Goal: Information Seeking & Learning: Check status

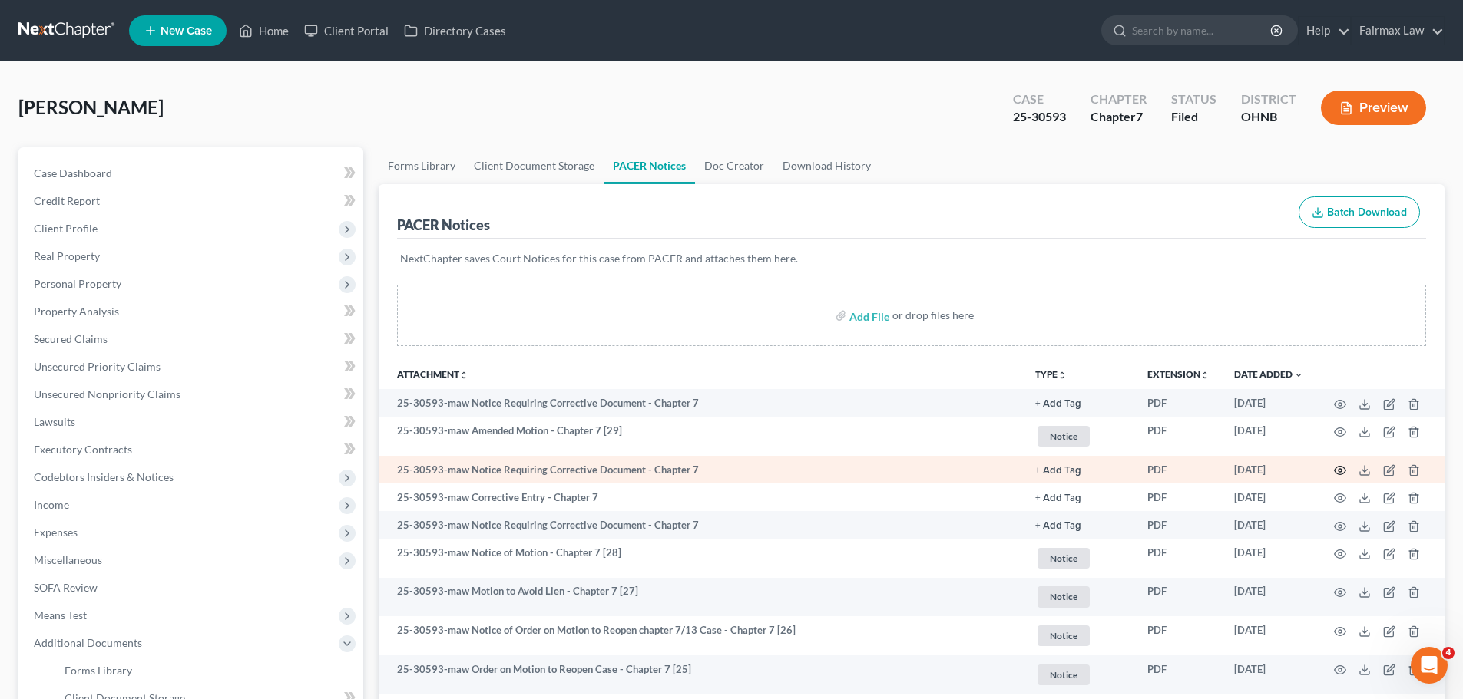
click at [1343, 468] on icon "button" at bounding box center [1340, 471] width 12 height 8
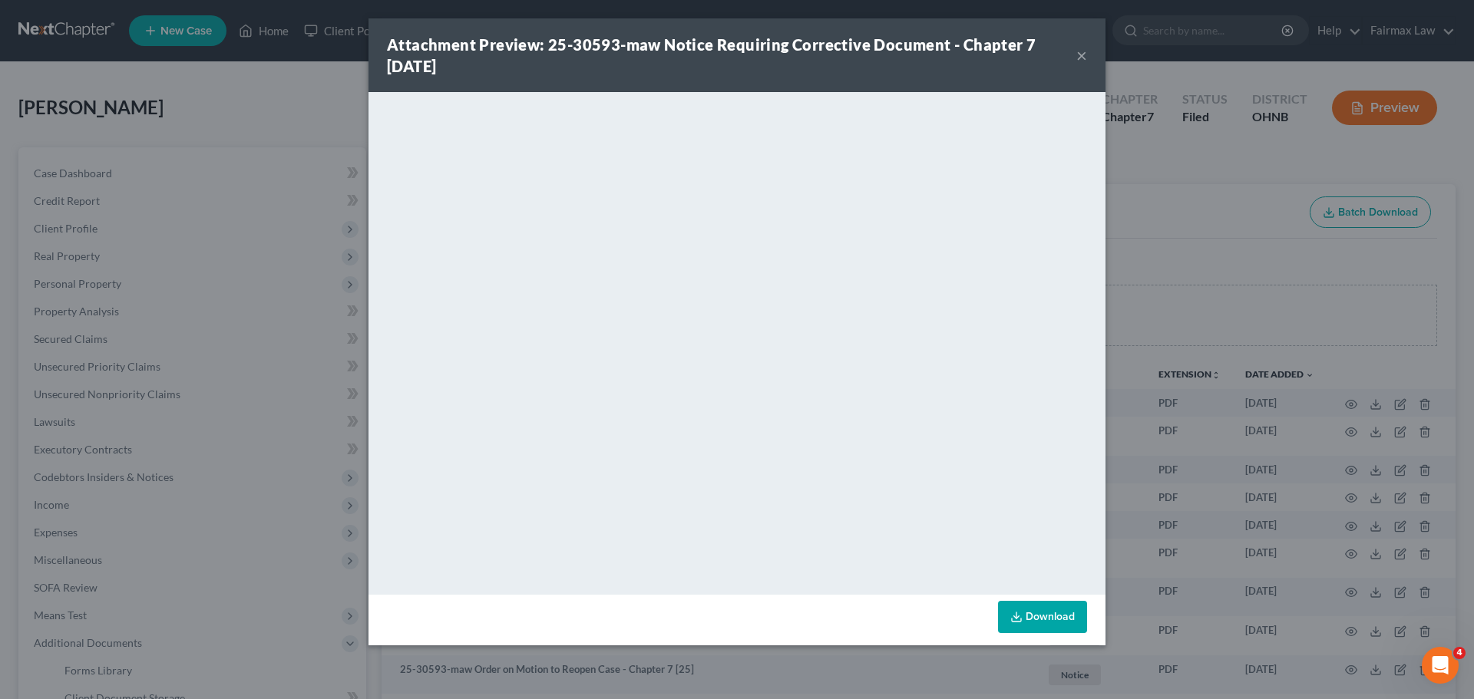
click at [1341, 468] on div "Attachment Preview: 25-30593-maw Notice Requiring Corrective Document - Chapter…" at bounding box center [737, 349] width 1474 height 699
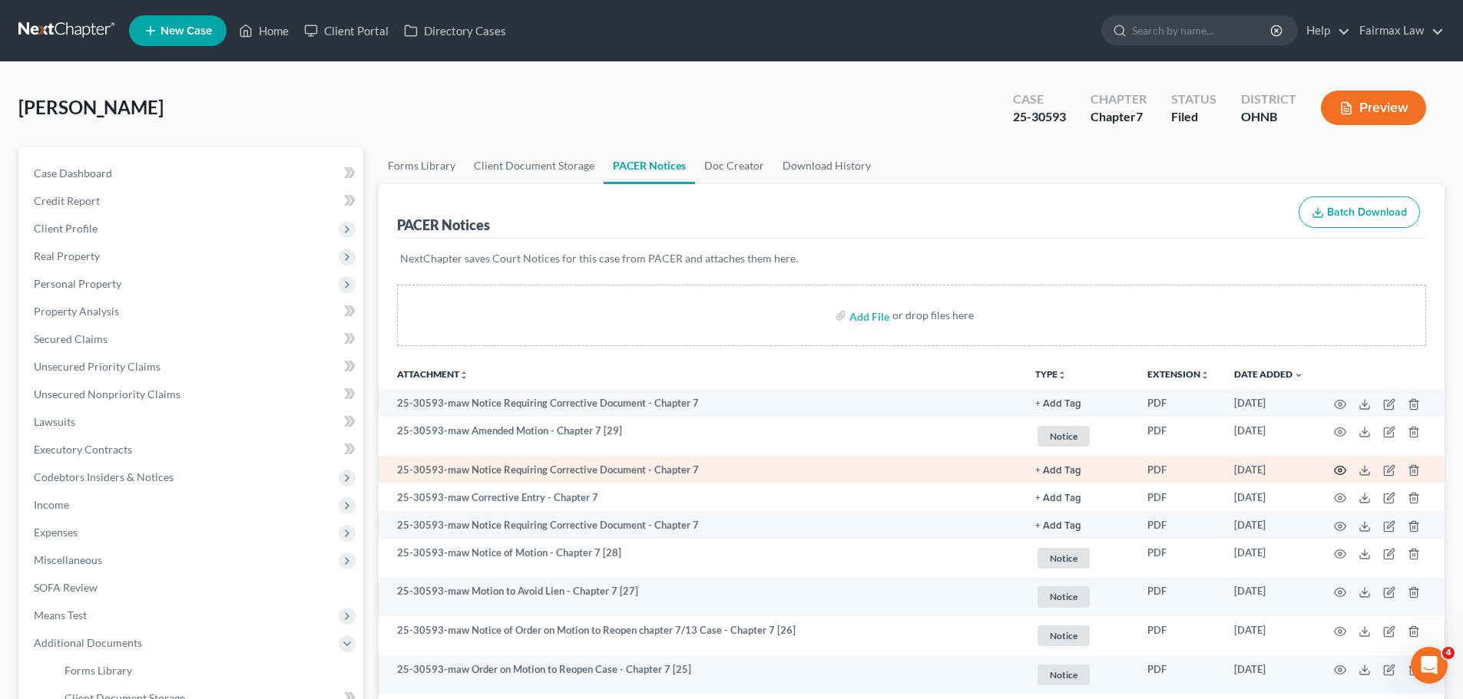
click at [1343, 469] on icon "button" at bounding box center [1340, 470] width 12 height 12
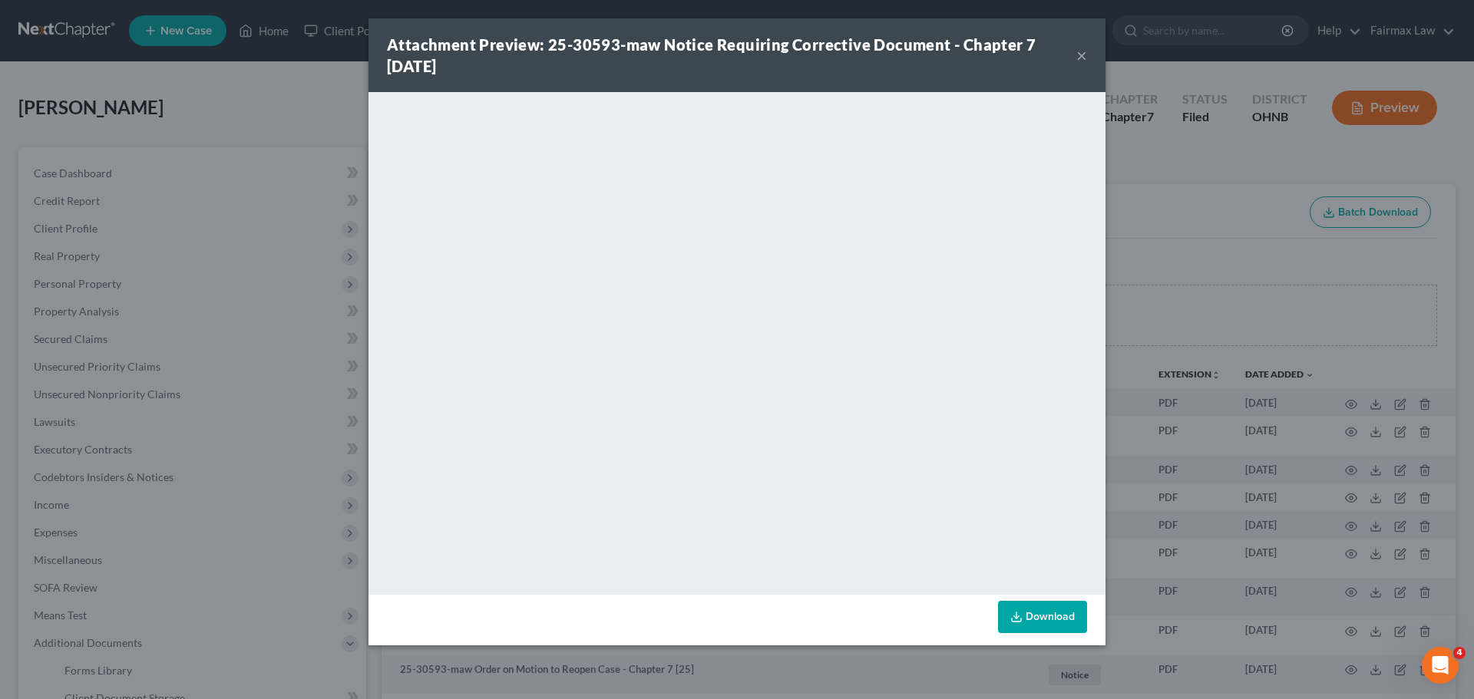
click at [1234, 440] on div "Attachment Preview: 25-30593-maw Notice Requiring Corrective Document - Chapter…" at bounding box center [737, 349] width 1474 height 699
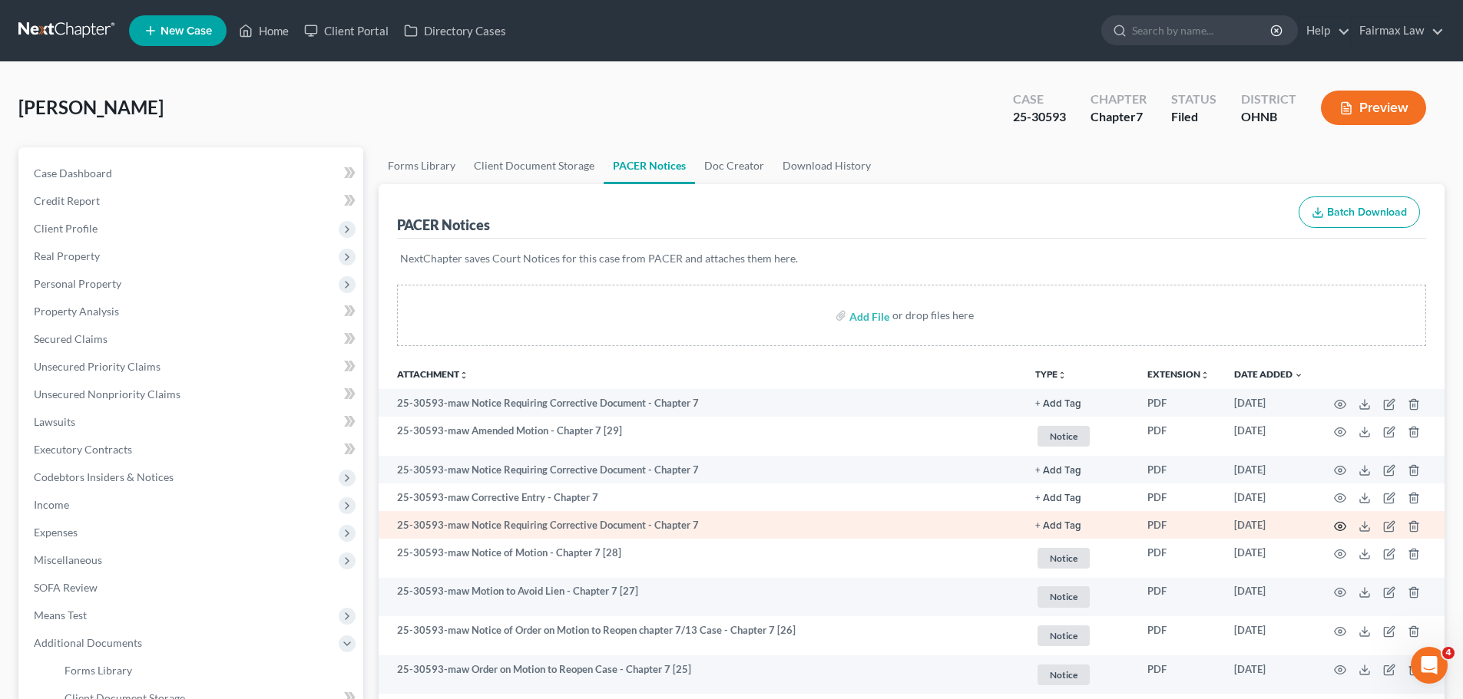
click at [1334, 527] on icon "button" at bounding box center [1340, 527] width 12 height 12
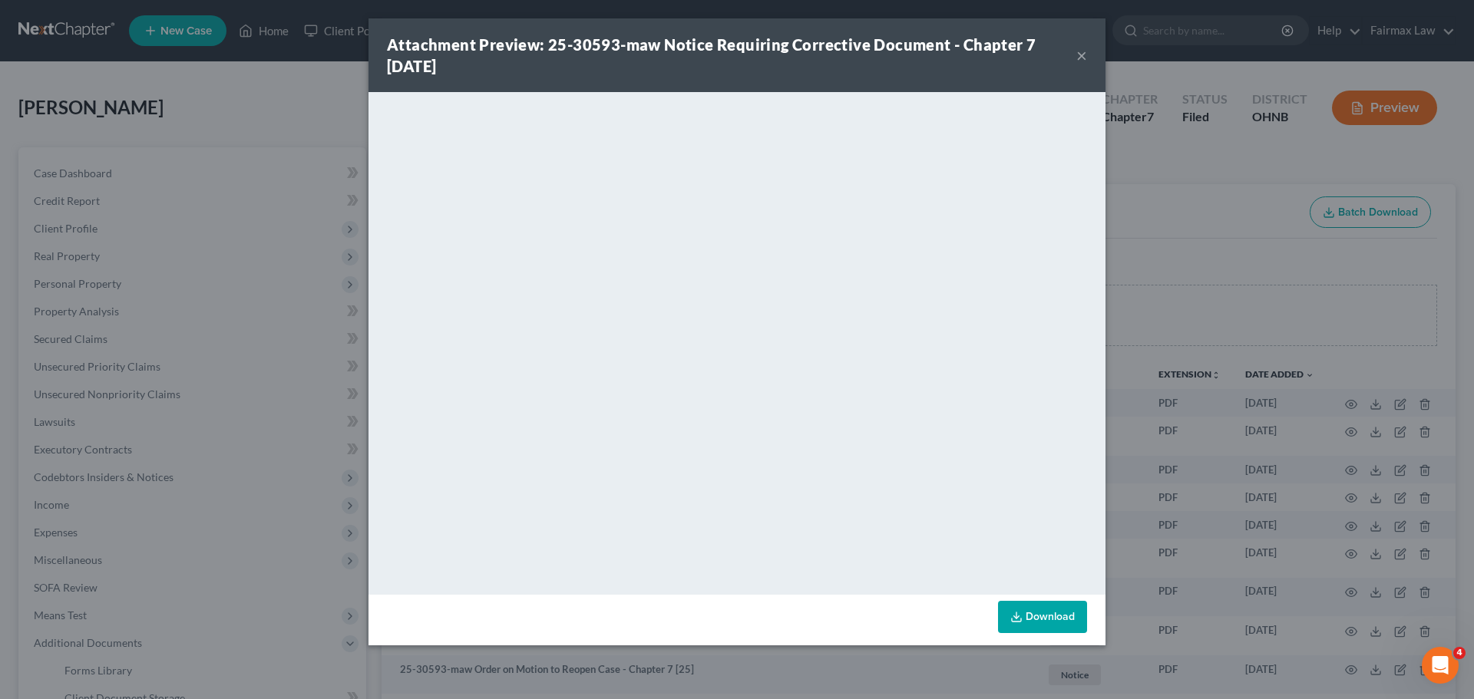
click at [1212, 431] on div "Attachment Preview: 25-30593-maw Notice Requiring Corrective Document - Chapter…" at bounding box center [737, 349] width 1474 height 699
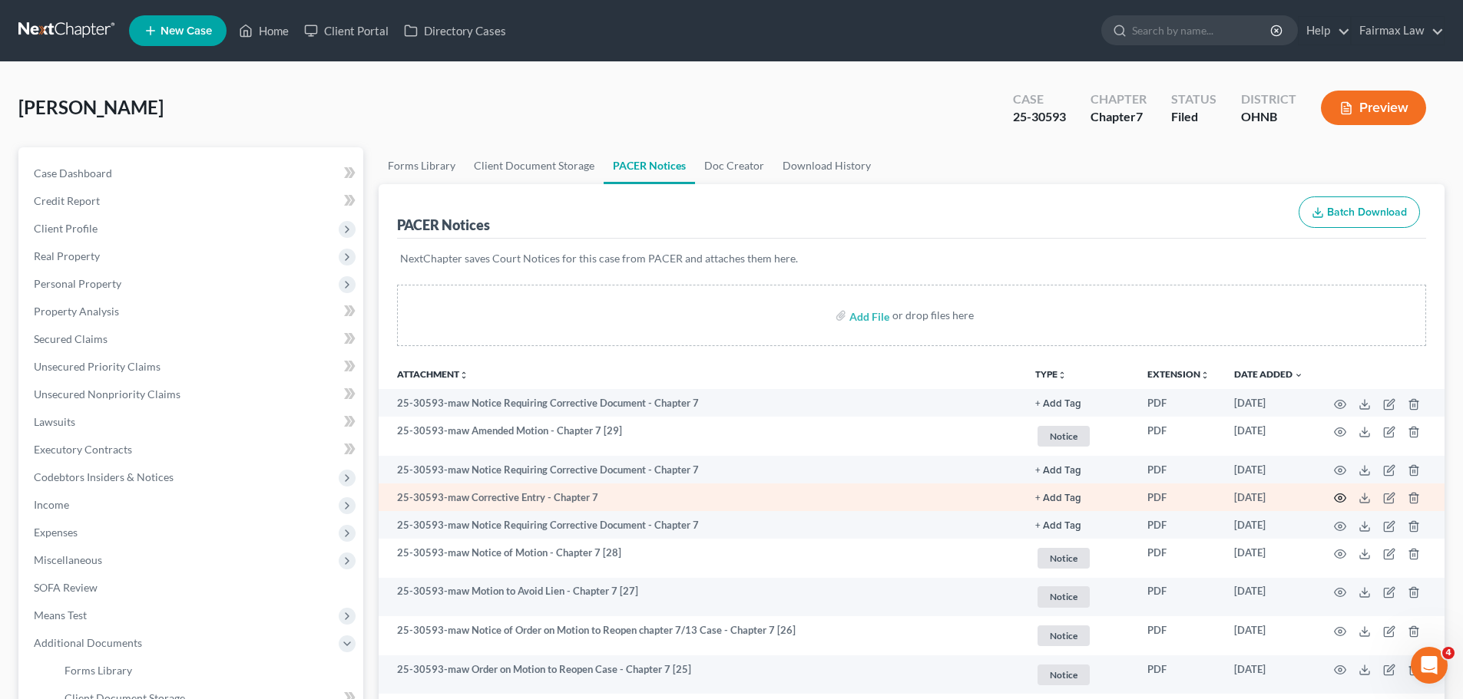
click at [1341, 497] on icon "button" at bounding box center [1340, 498] width 12 height 12
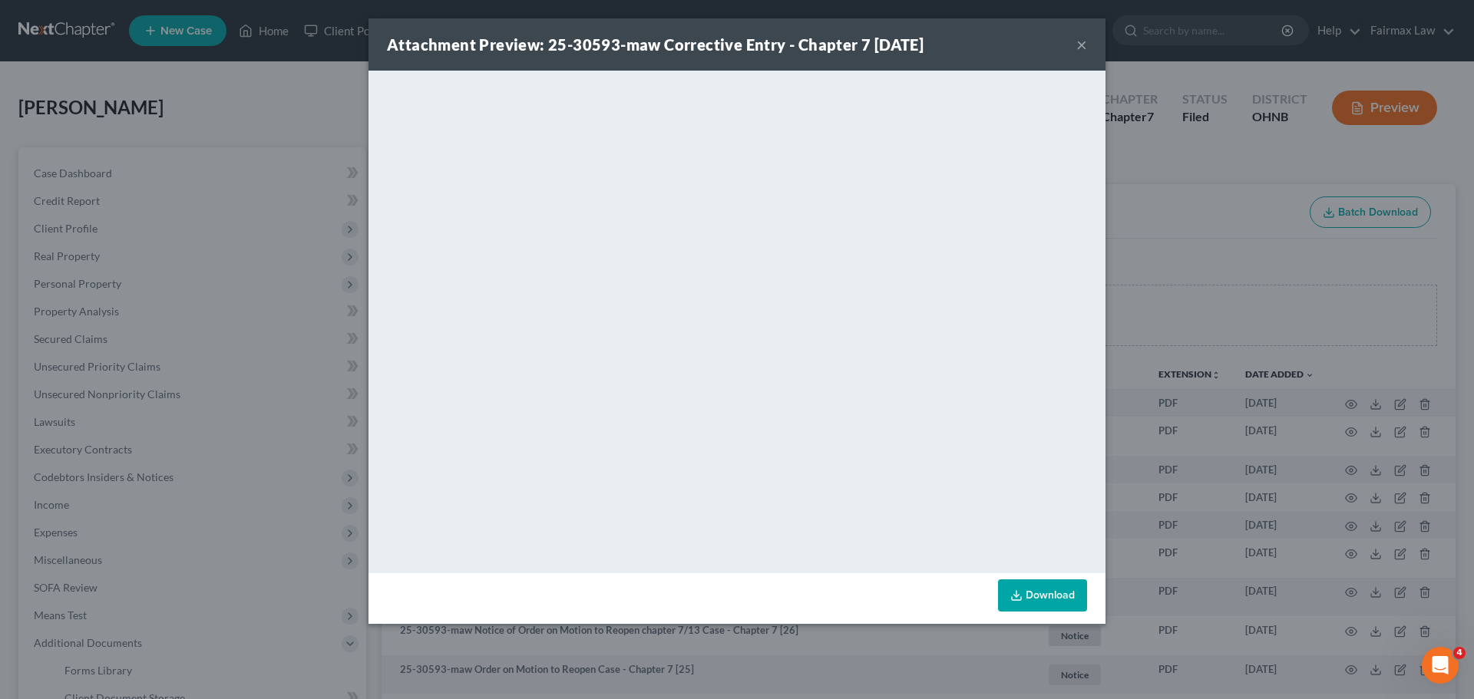
click at [1191, 437] on div "Attachment Preview: 25-30593-maw Corrective Entry - Chapter 7 08/21/2025 × <obj…" at bounding box center [737, 349] width 1474 height 699
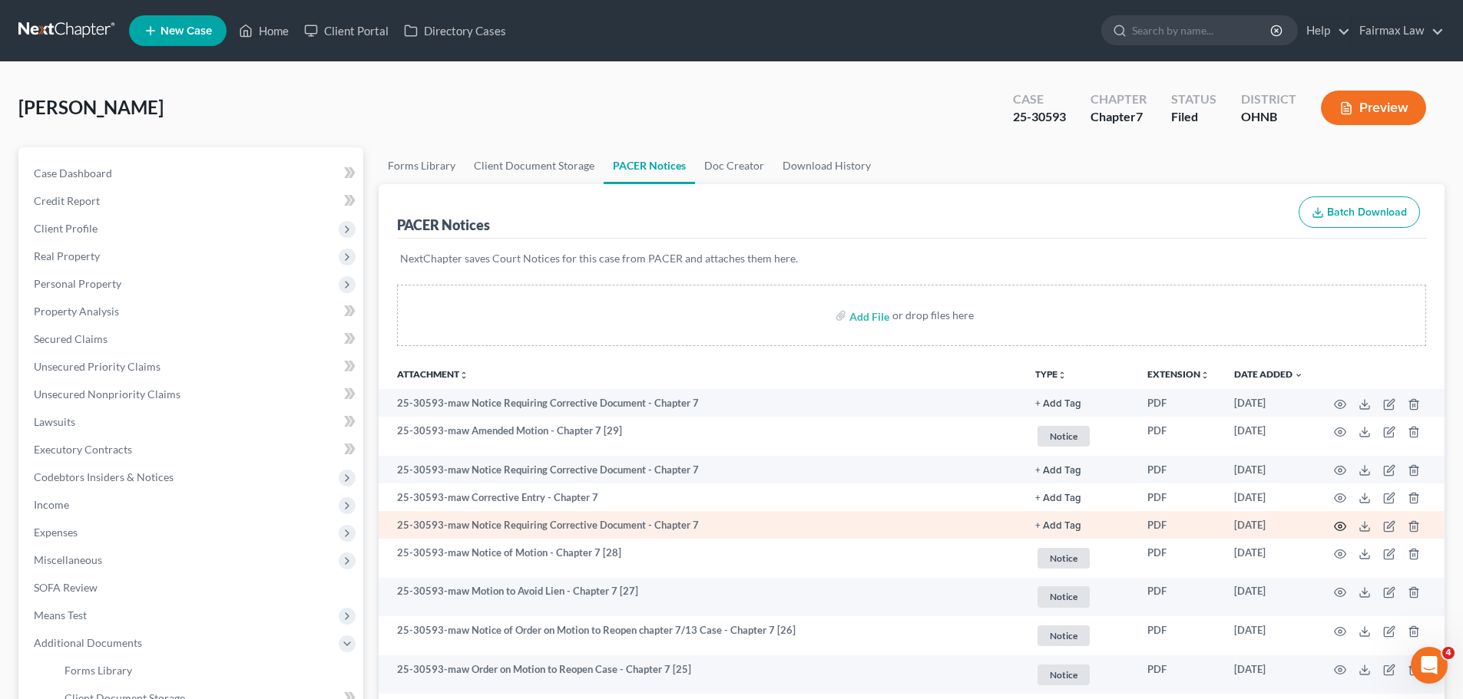
click at [1338, 529] on icon "button" at bounding box center [1340, 527] width 12 height 12
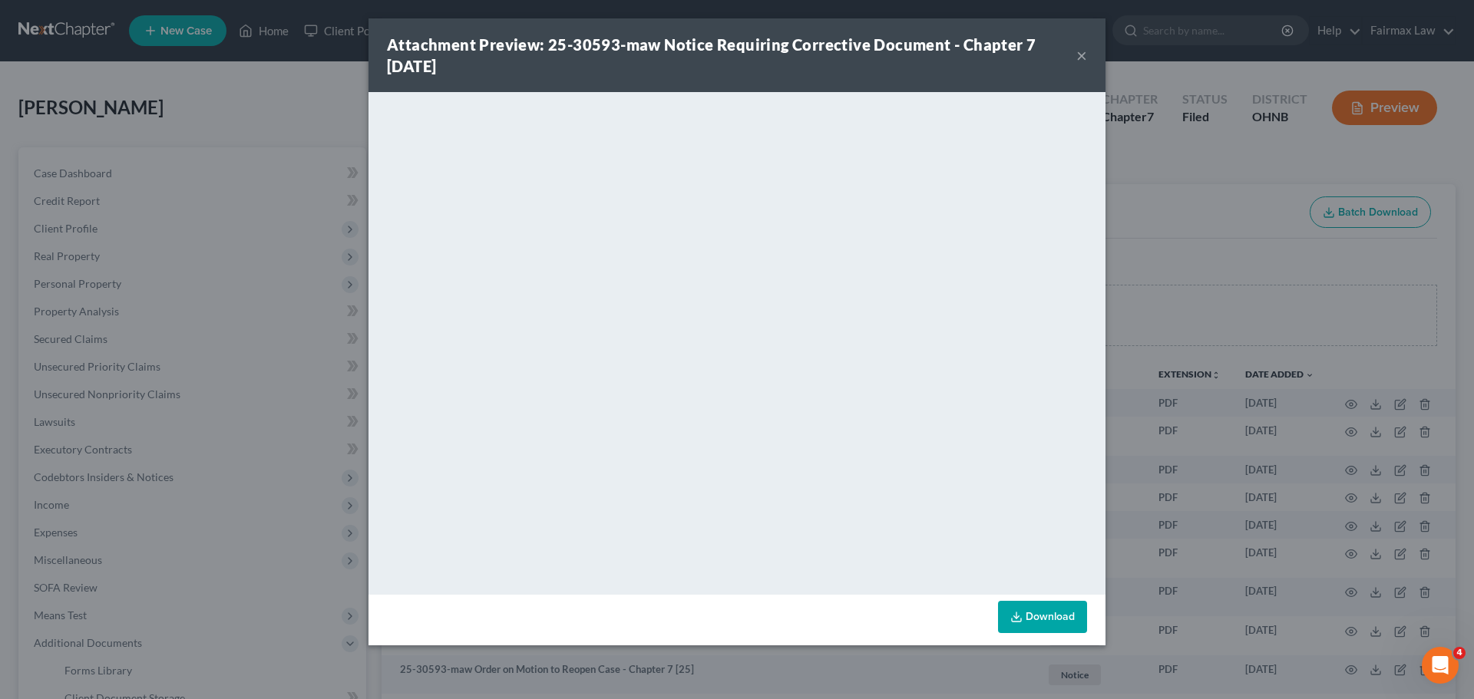
click at [1143, 349] on div "Attachment Preview: 25-30593-maw Notice Requiring Corrective Document - Chapter…" at bounding box center [737, 349] width 1474 height 699
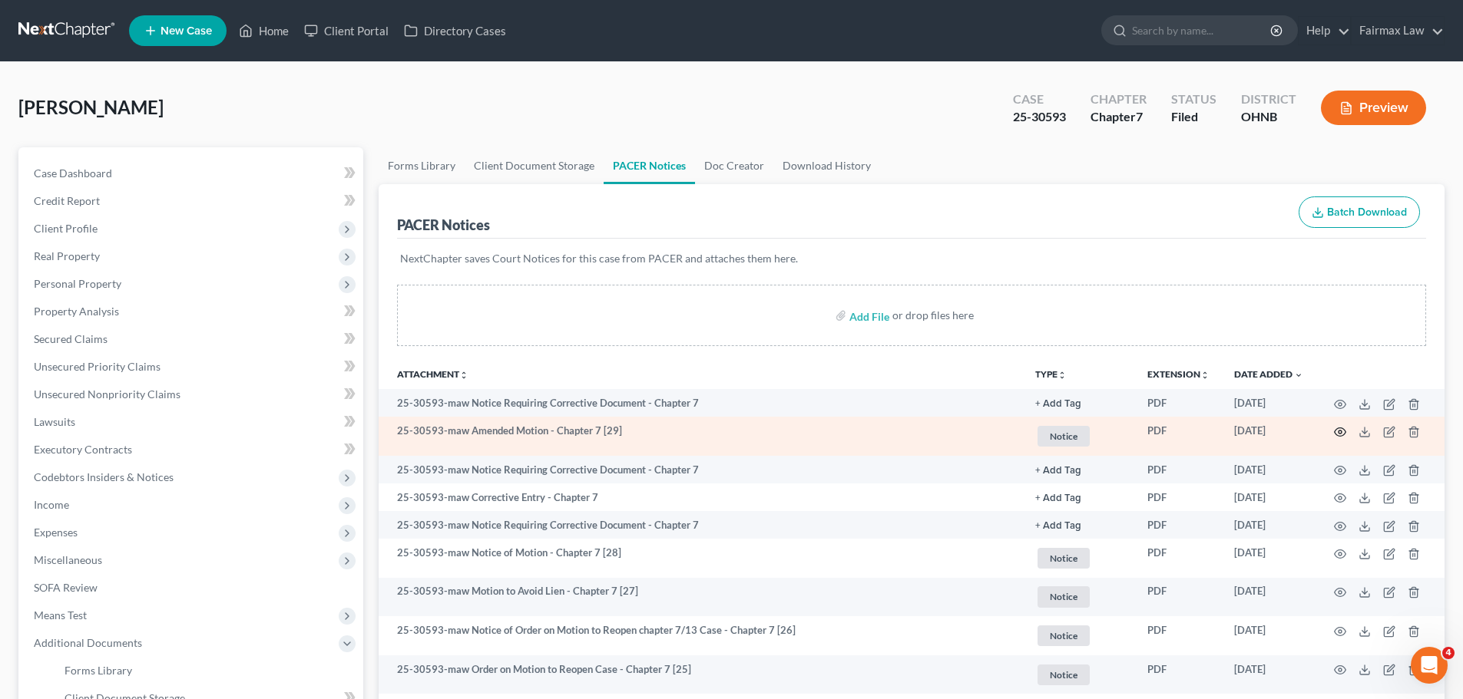
click at [1337, 431] on icon "button" at bounding box center [1340, 432] width 12 height 12
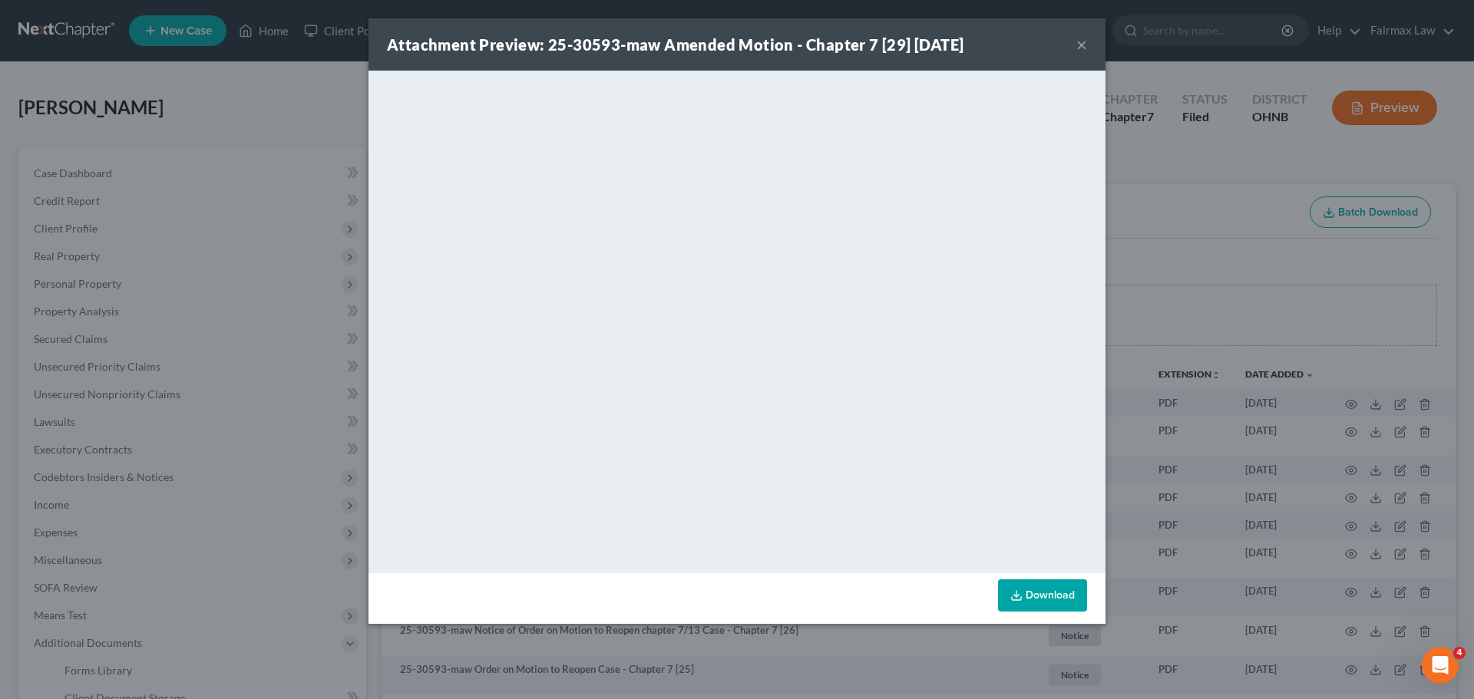
click at [1288, 448] on div "Attachment Preview: 25-30593-maw Amended Motion - Chapter 7 [29] 08/22/2025 × <…" at bounding box center [737, 349] width 1474 height 699
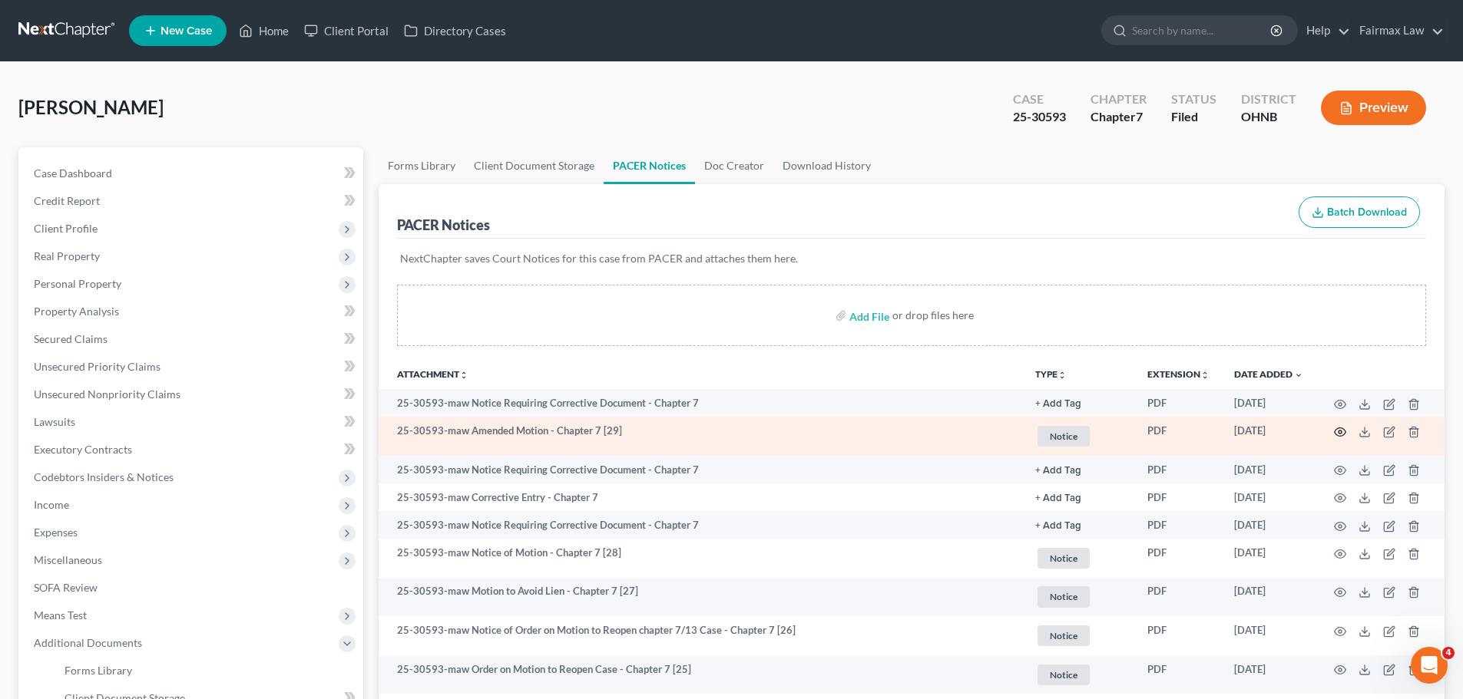
click at [1335, 428] on icon "button" at bounding box center [1340, 432] width 12 height 12
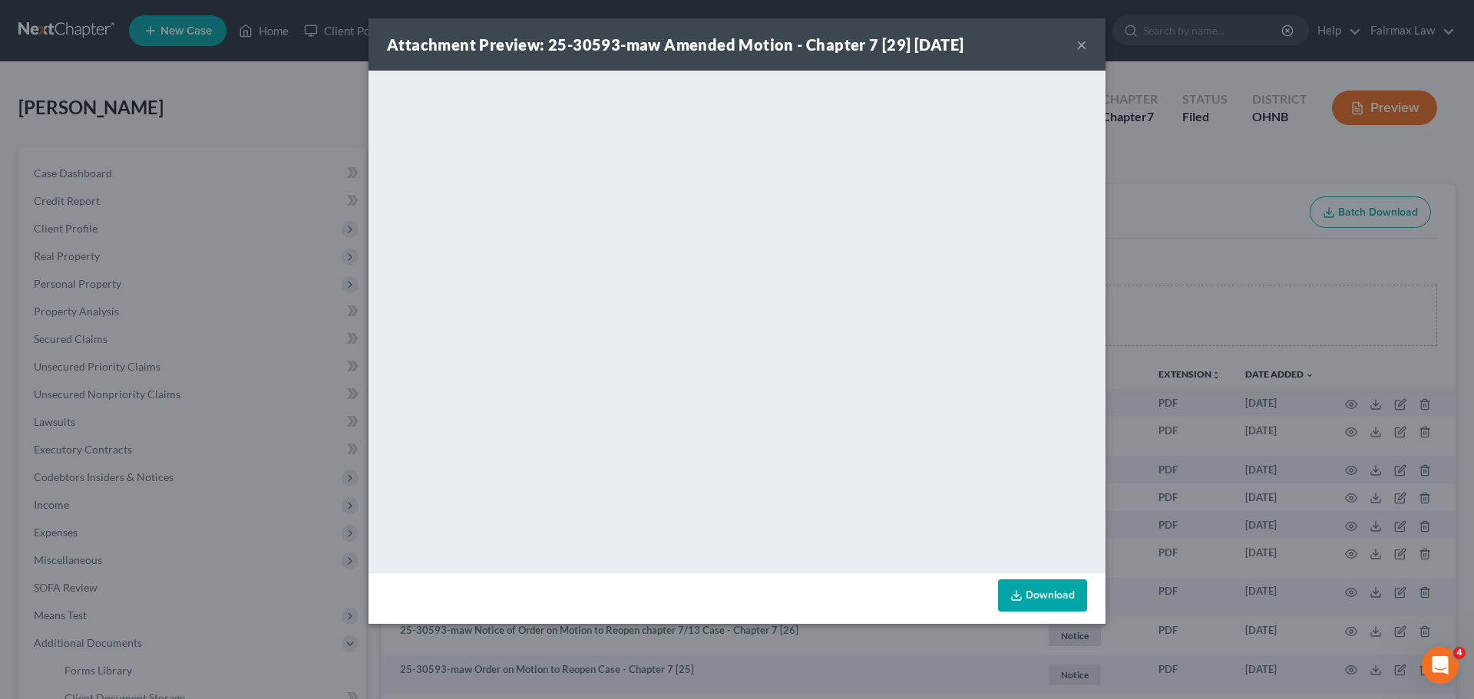
click at [1153, 316] on div "Attachment Preview: 25-30593-maw Amended Motion - Chapter 7 [29] 08/22/2025 × <…" at bounding box center [737, 349] width 1474 height 699
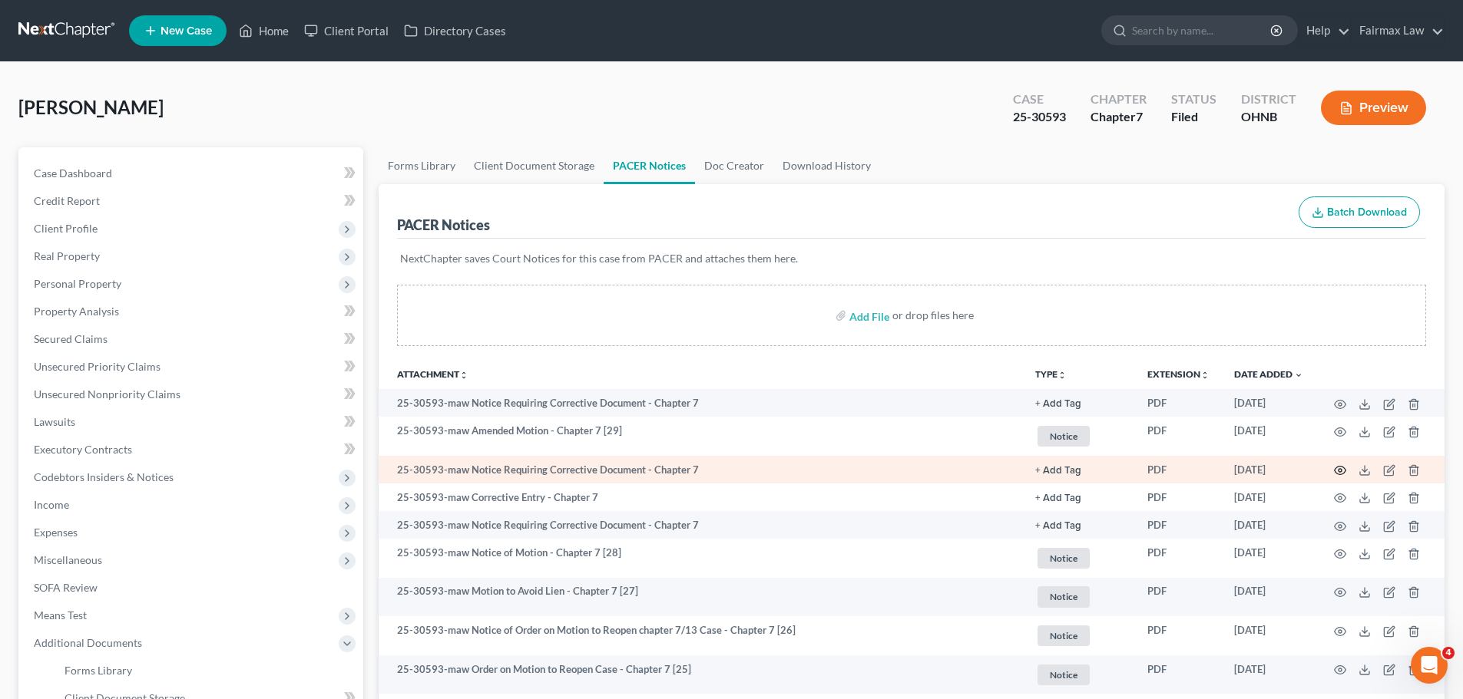
click at [1337, 469] on icon "button" at bounding box center [1340, 470] width 12 height 12
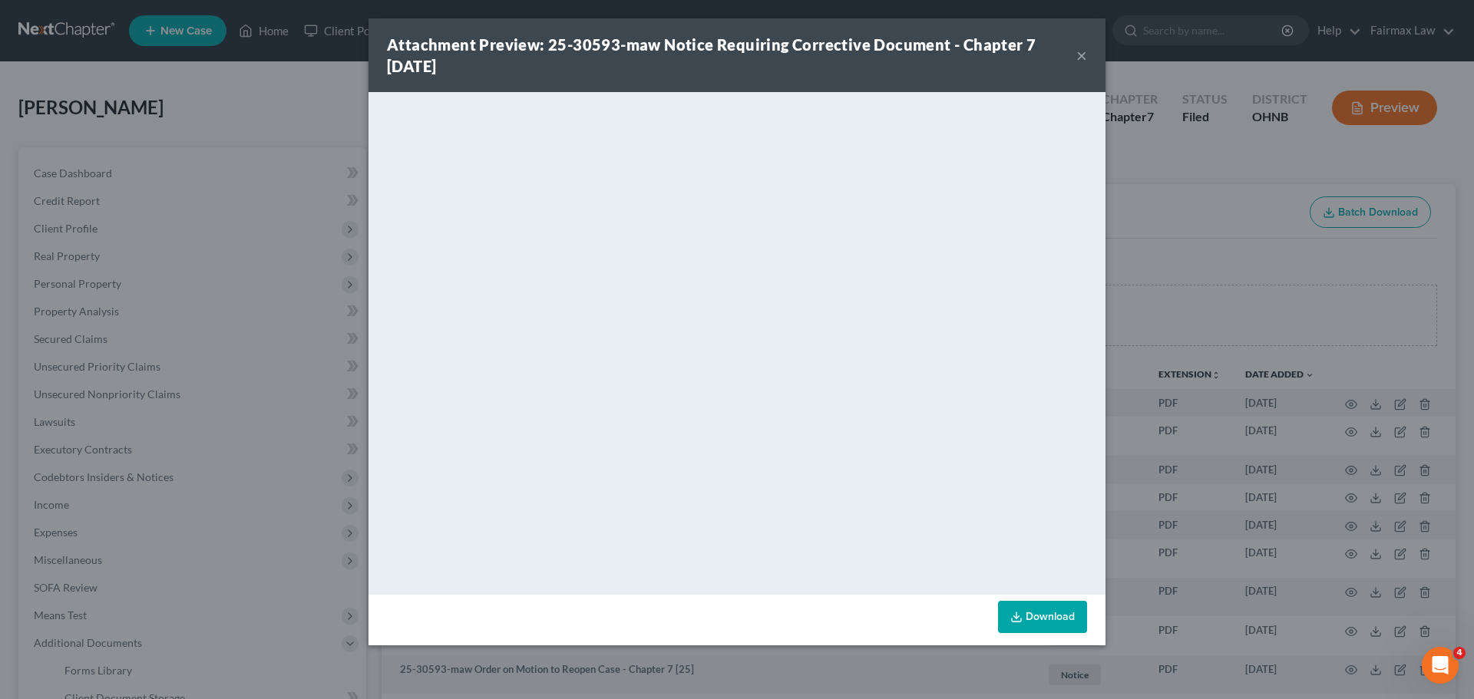
click at [1311, 484] on div "Attachment Preview: 25-30593-maw Notice Requiring Corrective Document - Chapter…" at bounding box center [737, 349] width 1474 height 699
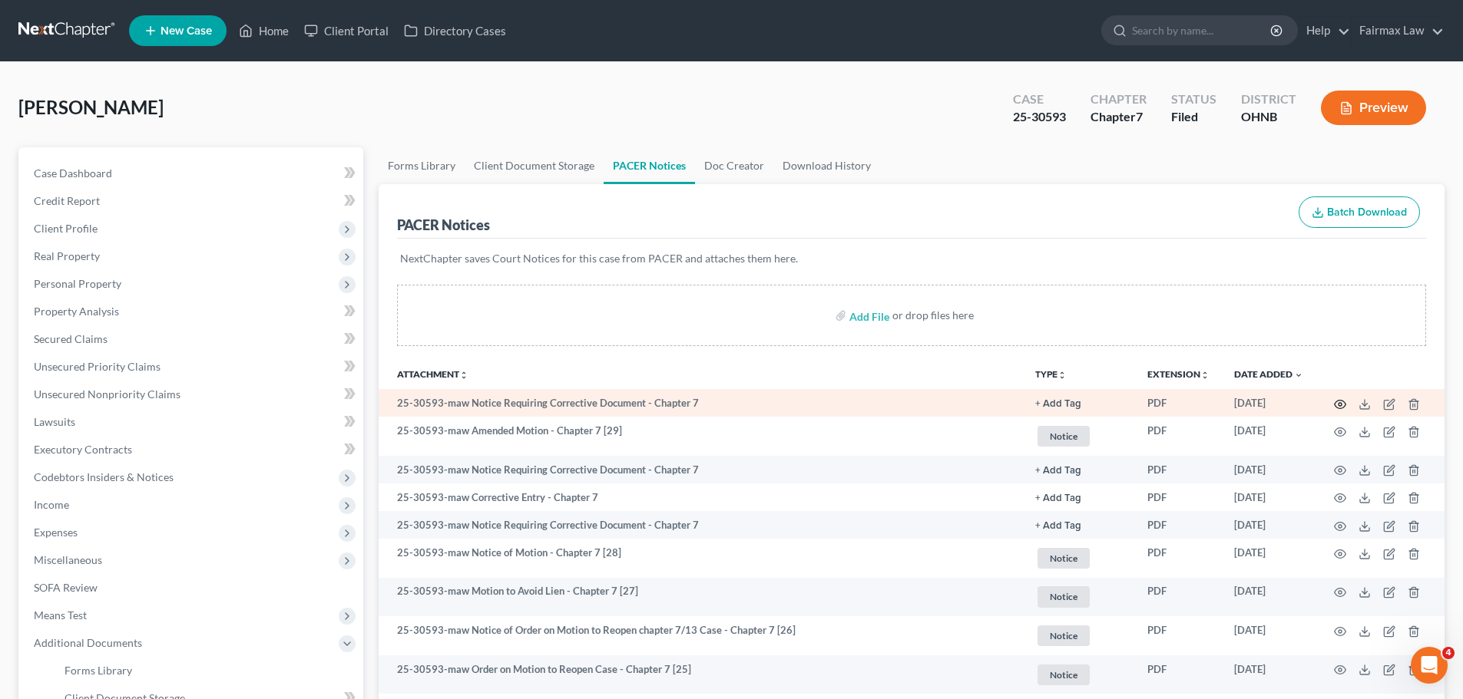
click at [1334, 404] on icon "button" at bounding box center [1340, 404] width 12 height 8
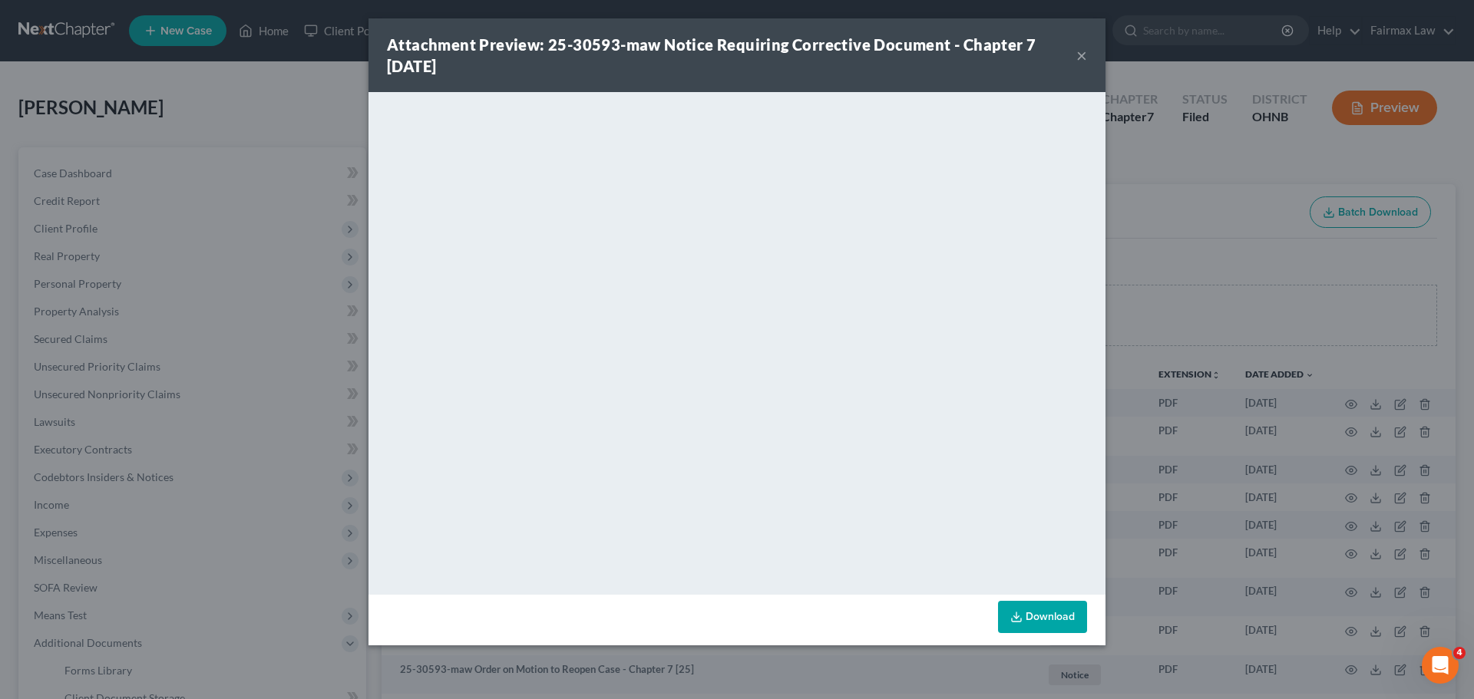
click at [1354, 482] on div "Attachment Preview: 25-30593-maw Notice Requiring Corrective Document - Chapter…" at bounding box center [737, 349] width 1474 height 699
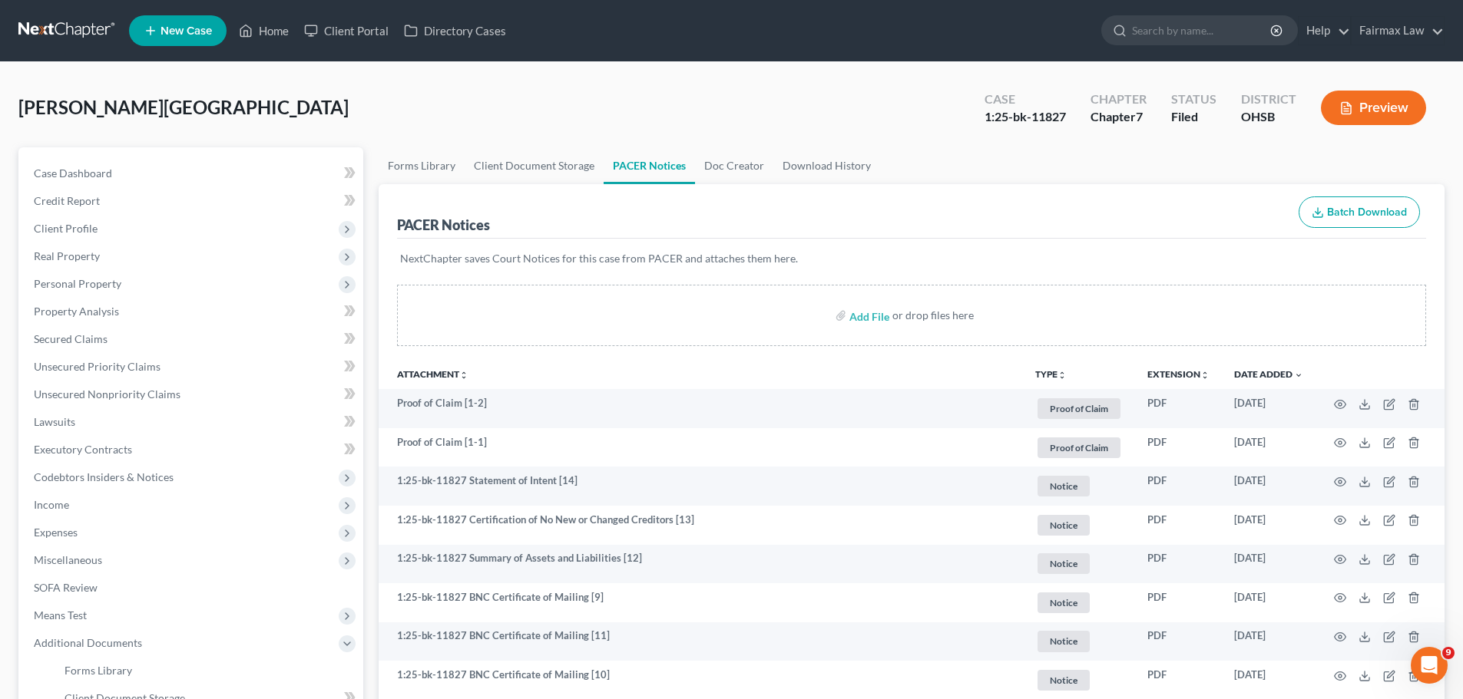
click at [273, 16] on ul "New Case Home Client Portal Directory Cases - No Result - See all results Or Pr…" at bounding box center [786, 31] width 1315 height 40
click at [274, 25] on link "Home" at bounding box center [263, 31] width 65 height 28
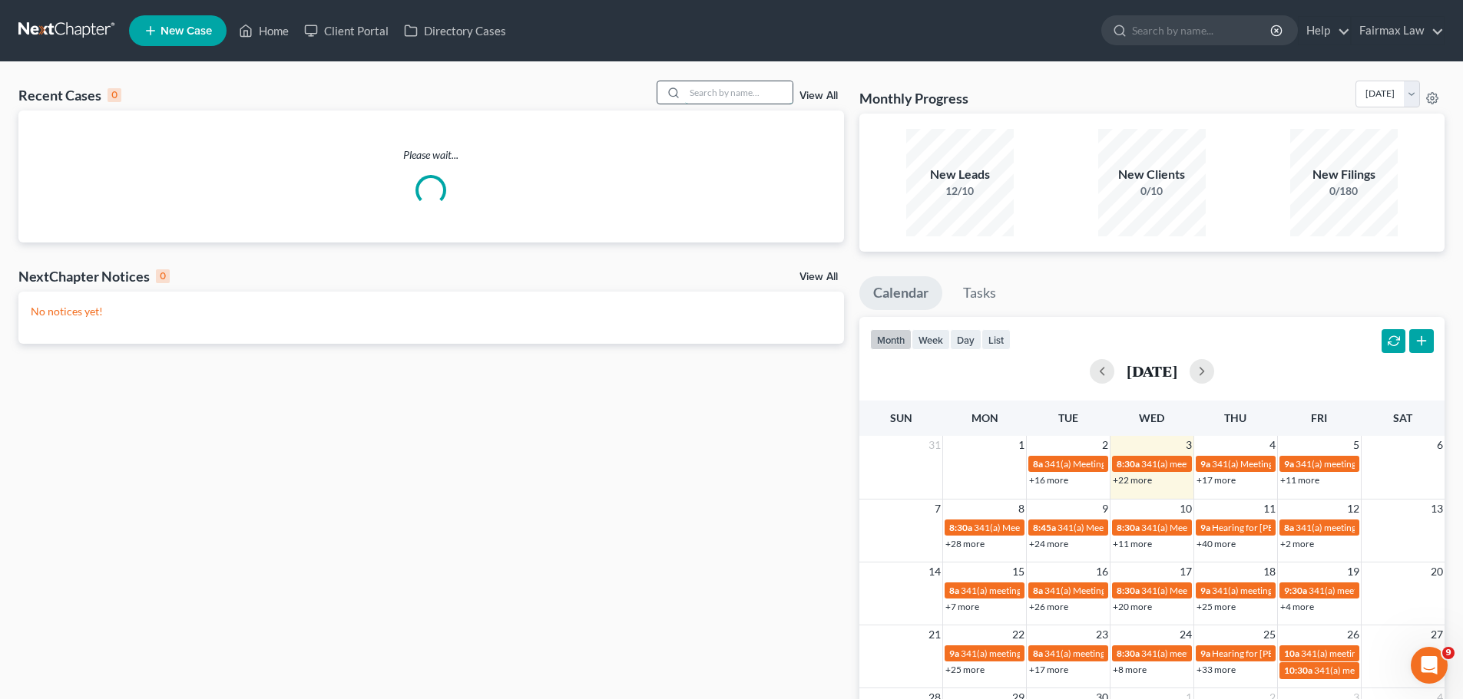
click at [712, 91] on input "search" at bounding box center [738, 92] width 107 height 22
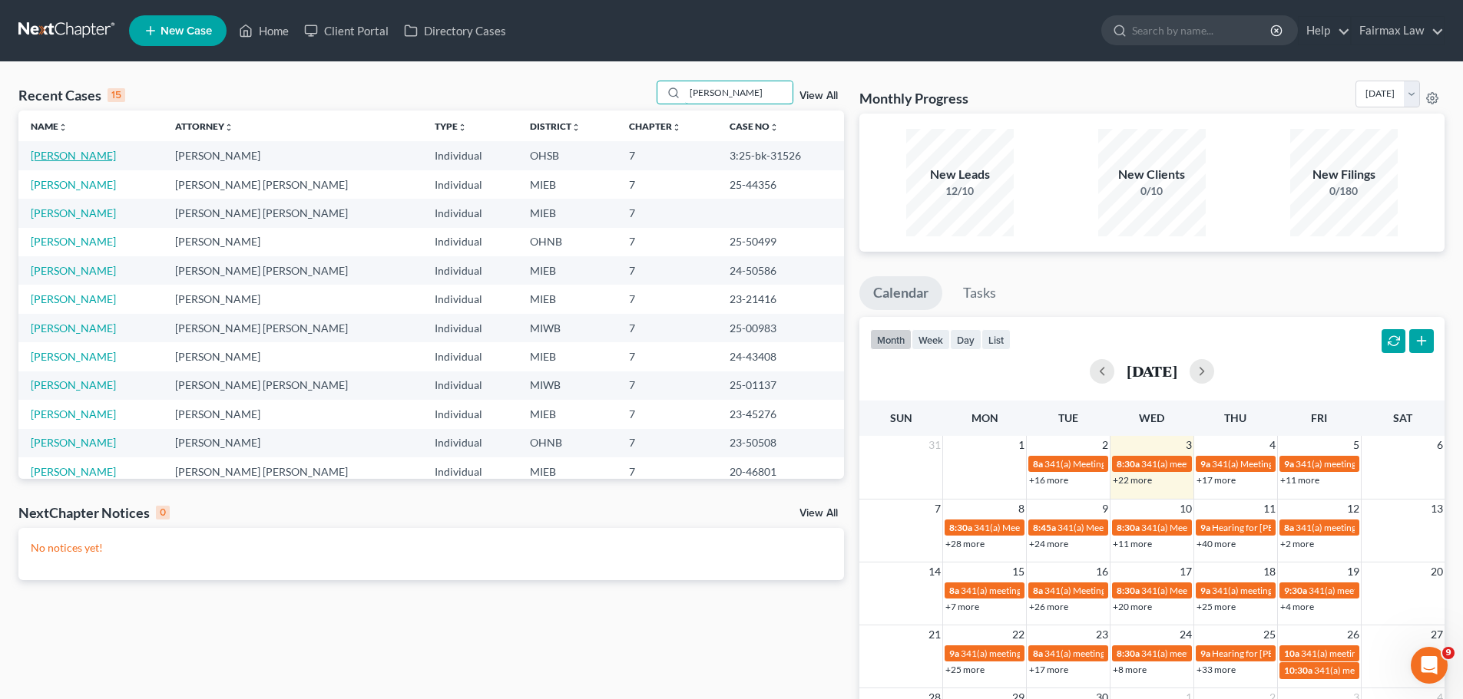
type input "[PERSON_NAME]"
click at [54, 154] on link "[PERSON_NAME]" at bounding box center [73, 155] width 85 height 13
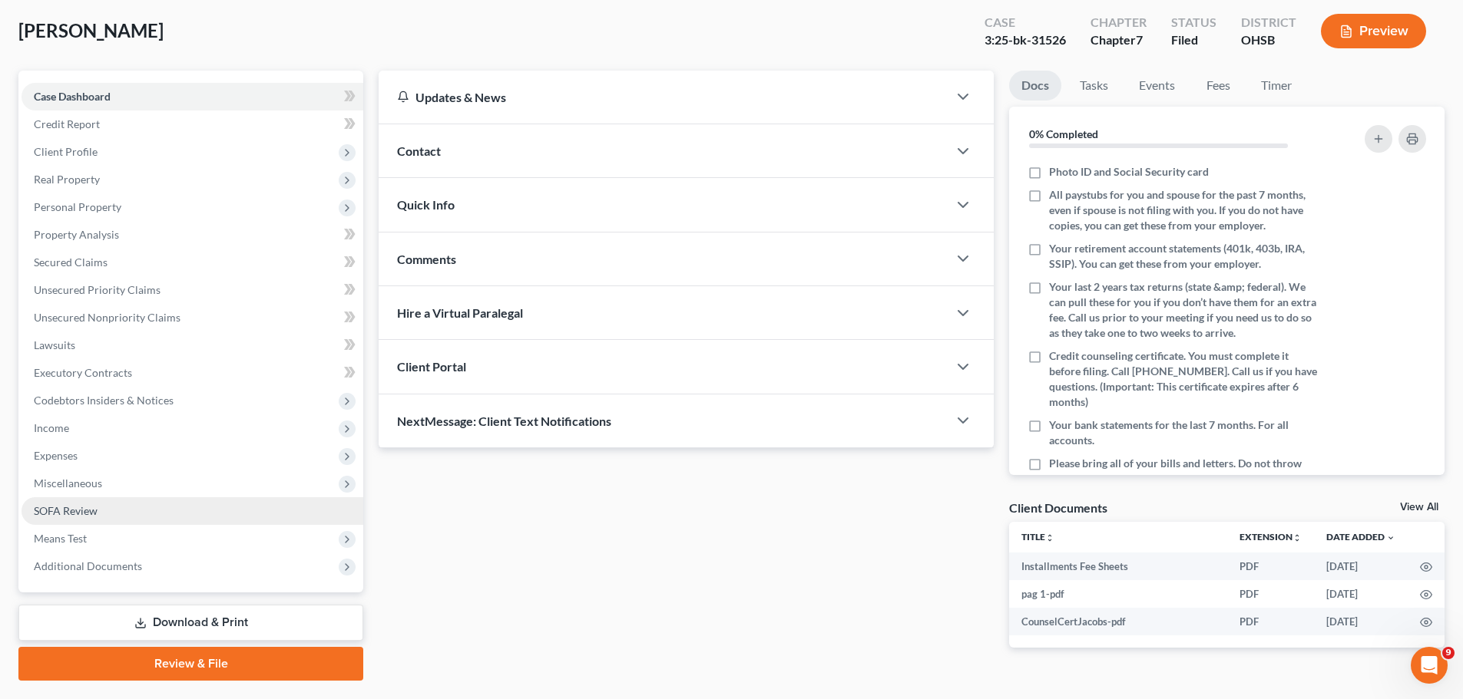
scroll to position [117, 0]
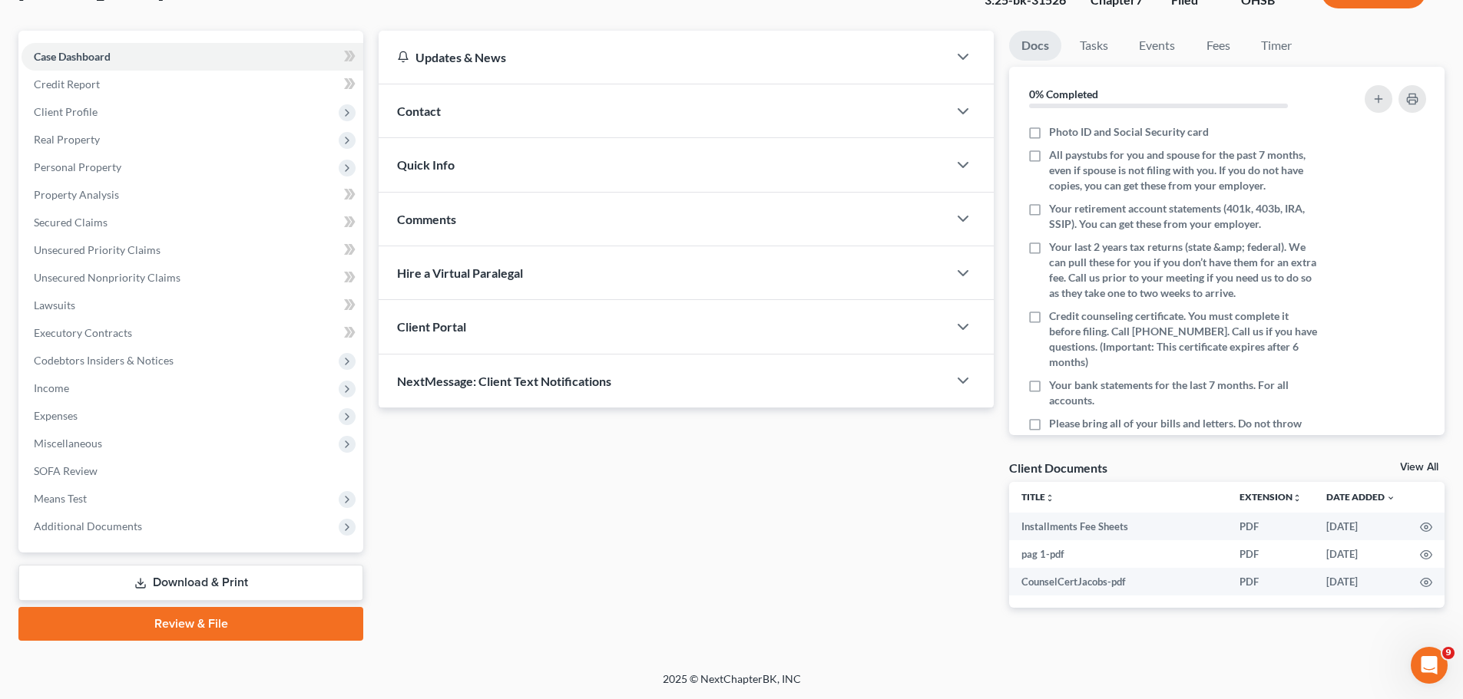
click at [720, 455] on div "Updates & News × [US_STATE] [GEOGRAPHIC_DATA] Notes Take a look at NextChapter'…" at bounding box center [686, 332] width 630 height 602
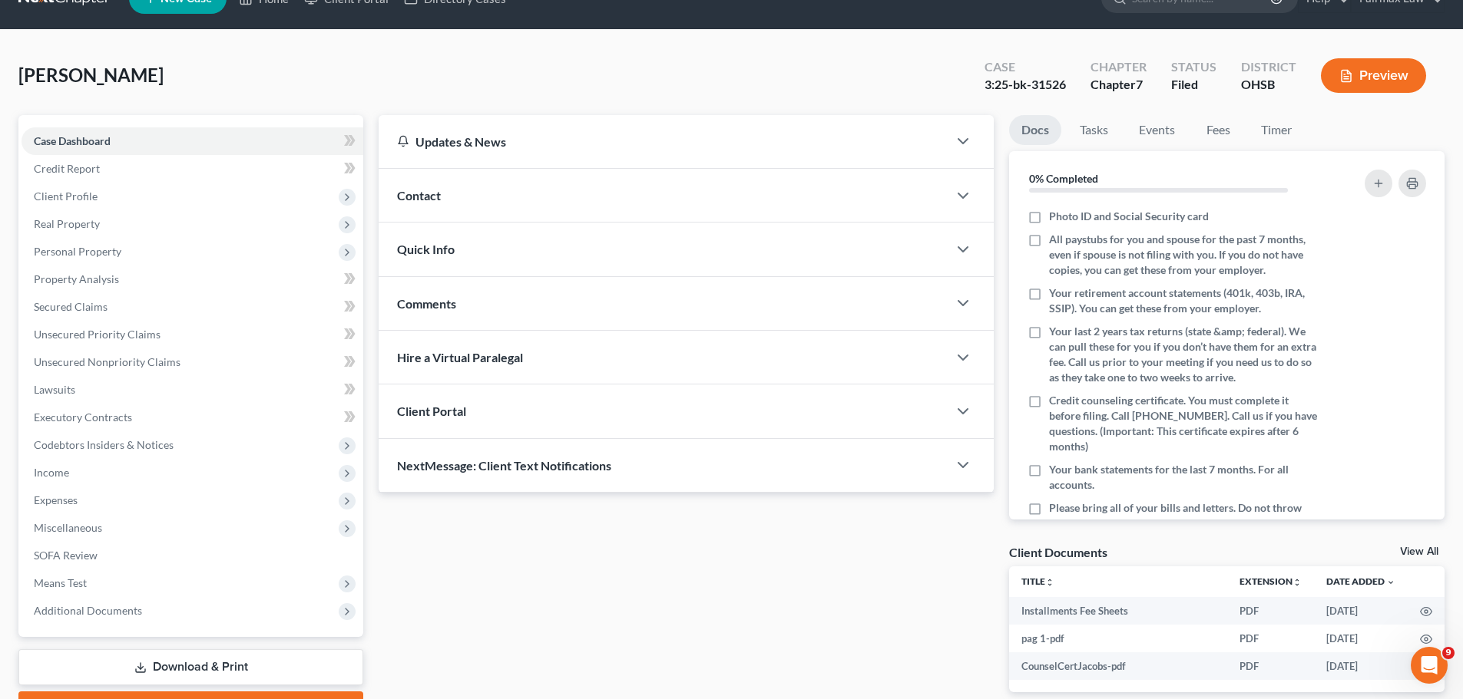
scroll to position [0, 0]
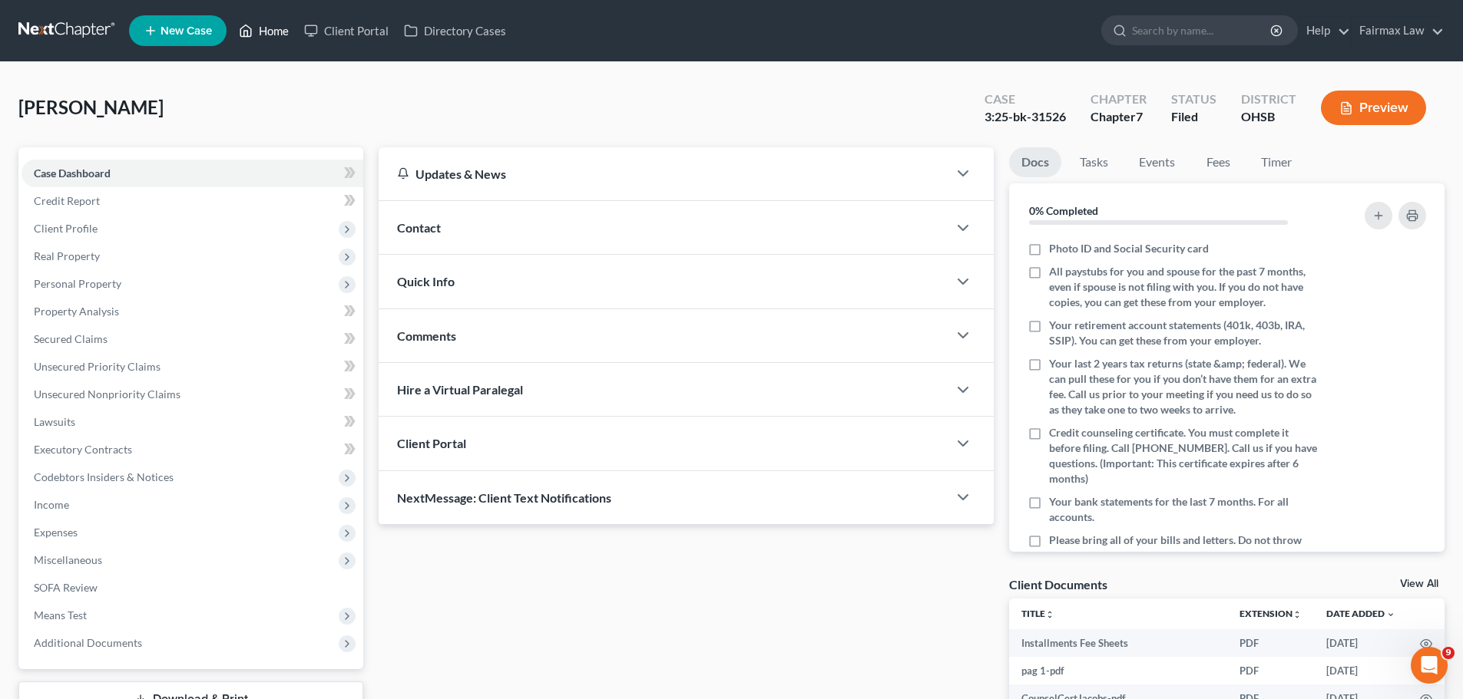
click at [263, 27] on link "Home" at bounding box center [263, 31] width 65 height 28
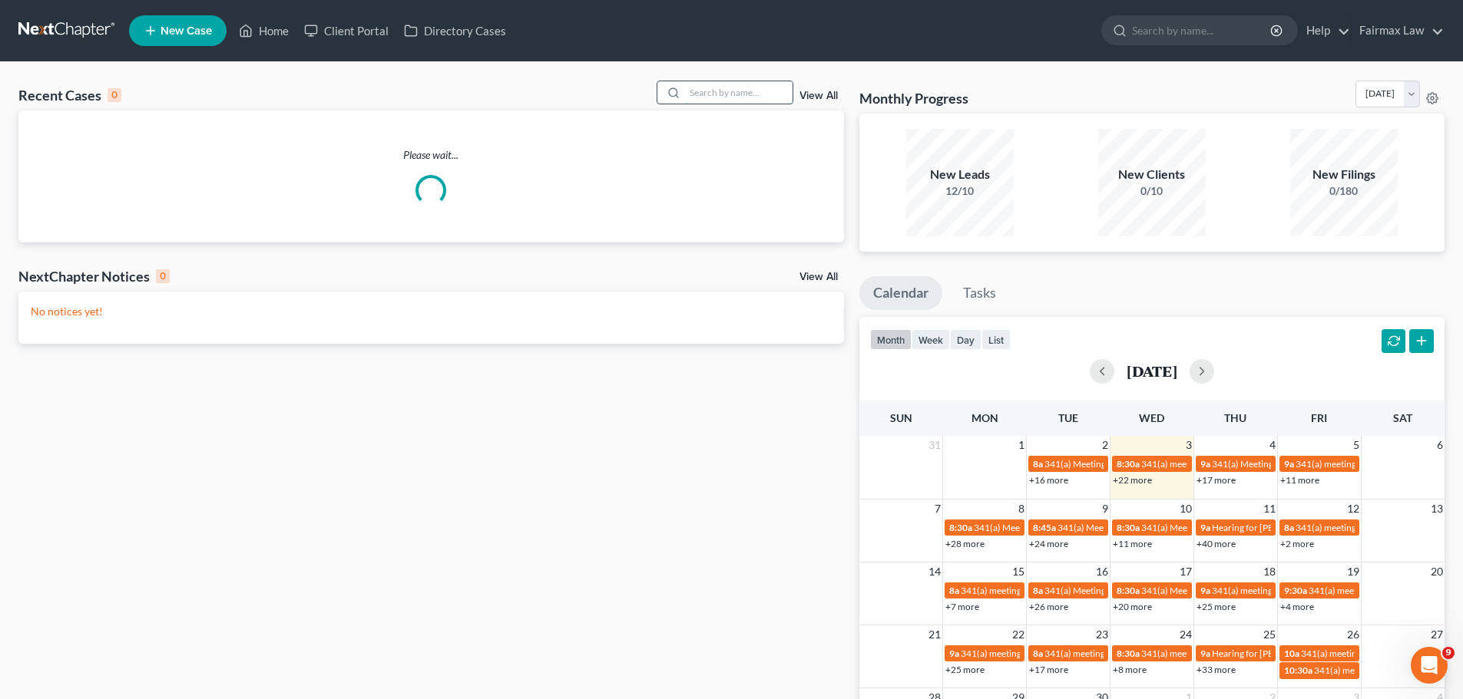
click at [742, 98] on input "search" at bounding box center [738, 92] width 107 height 22
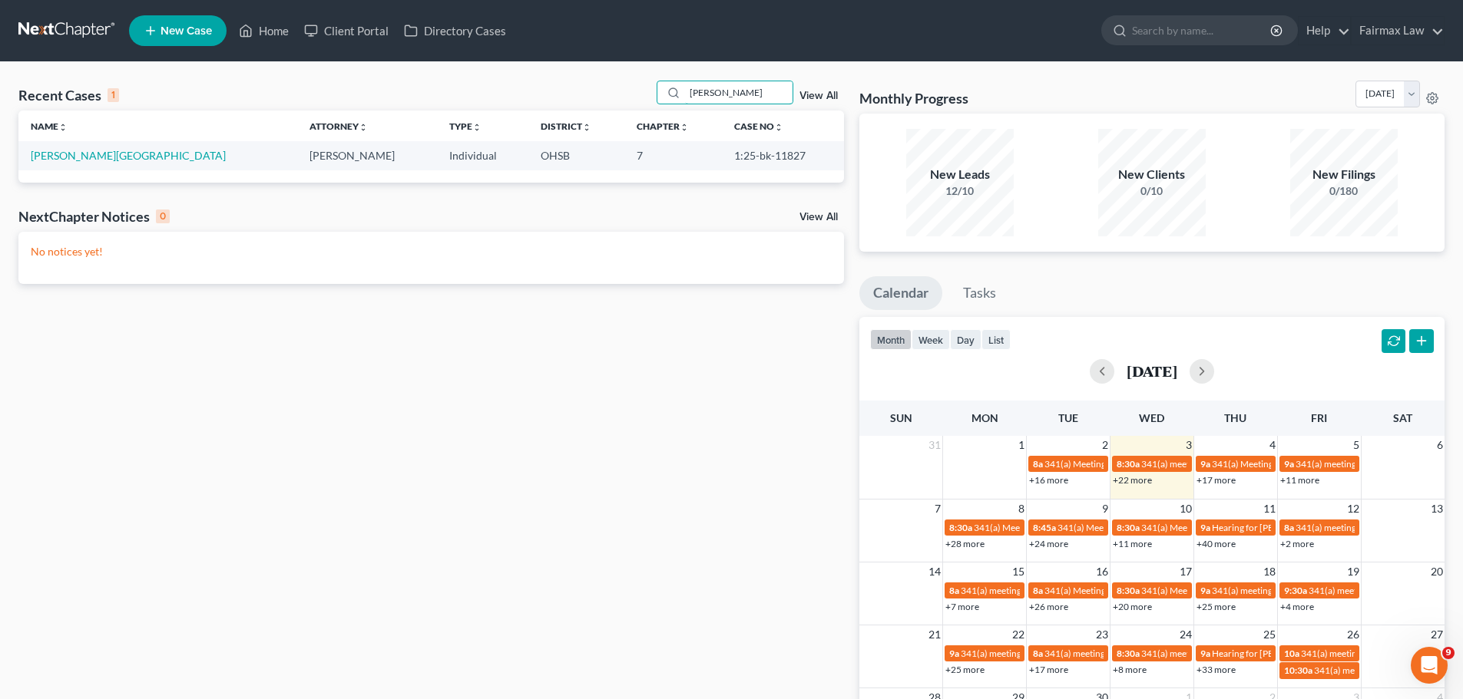
drag, startPoint x: 751, startPoint y: 94, endPoint x: 656, endPoint y: 80, distance: 96.2
click at [656, 80] on div "Recent Cases 1 [PERSON_NAME] View All Name unfold_more expand_more expand_less …" at bounding box center [731, 460] width 1463 height 797
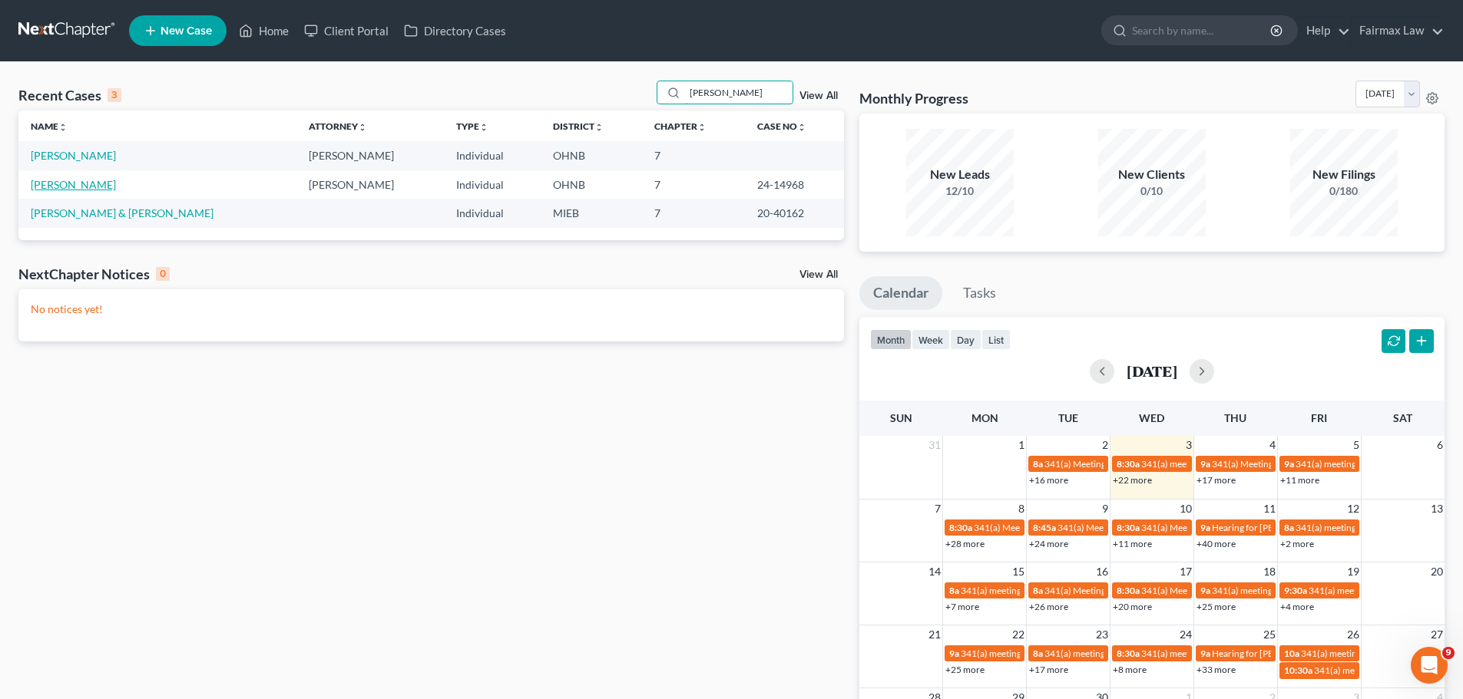
type input "[PERSON_NAME]"
click at [89, 184] on link "[PERSON_NAME]" at bounding box center [73, 184] width 85 height 13
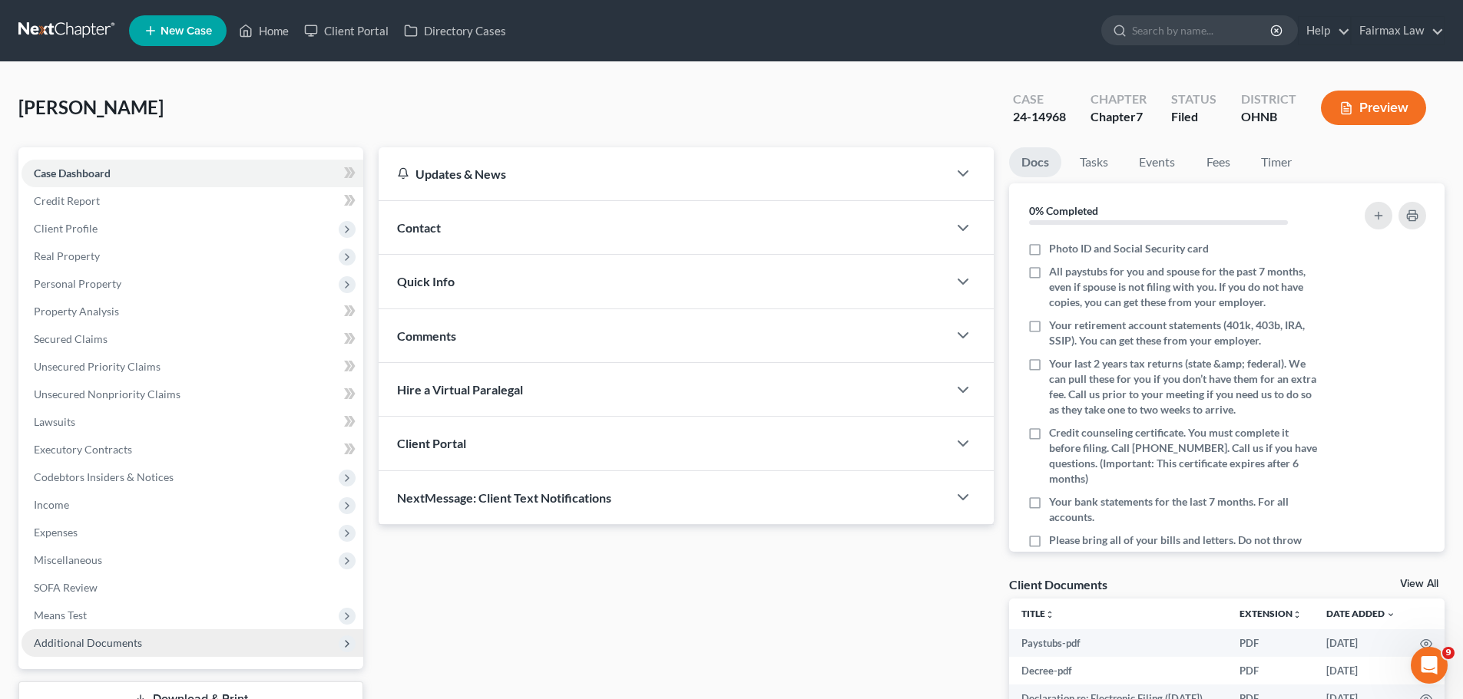
click at [236, 651] on span "Additional Documents" at bounding box center [192, 644] width 342 height 28
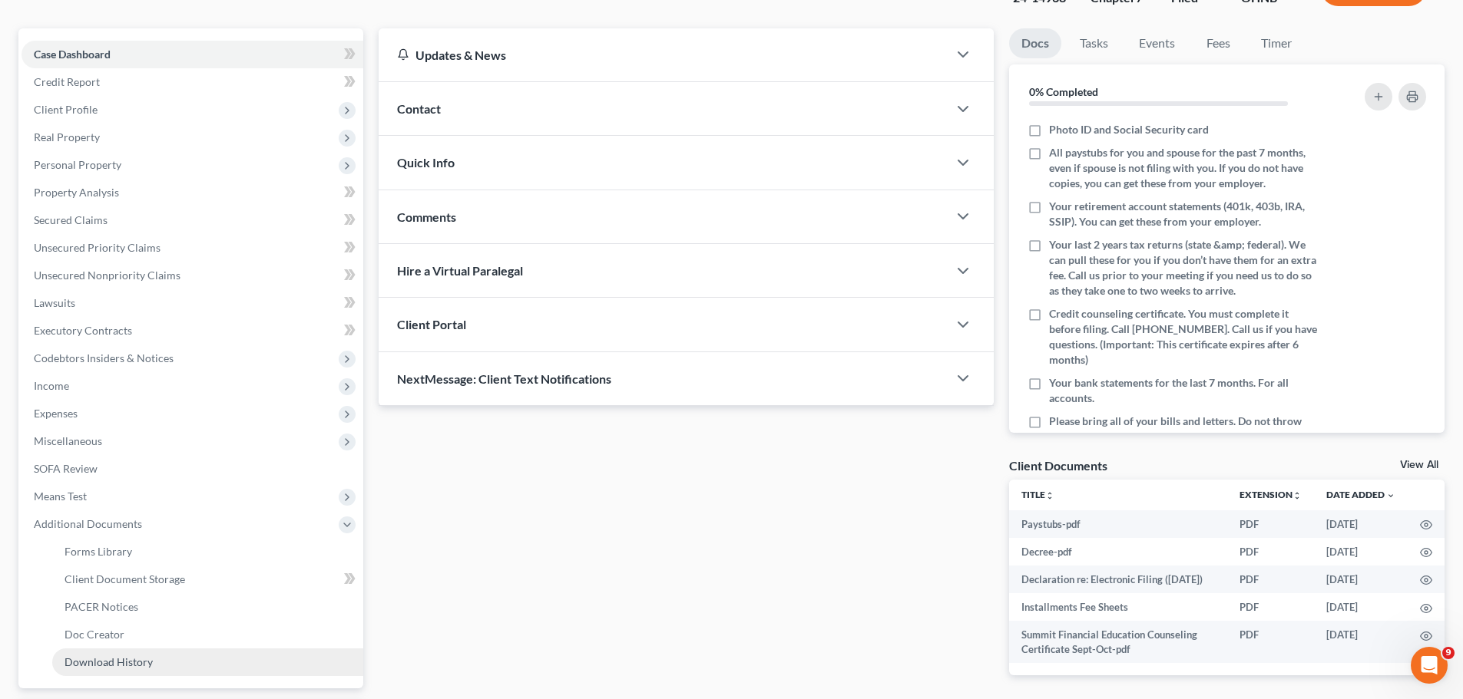
scroll to position [179, 0]
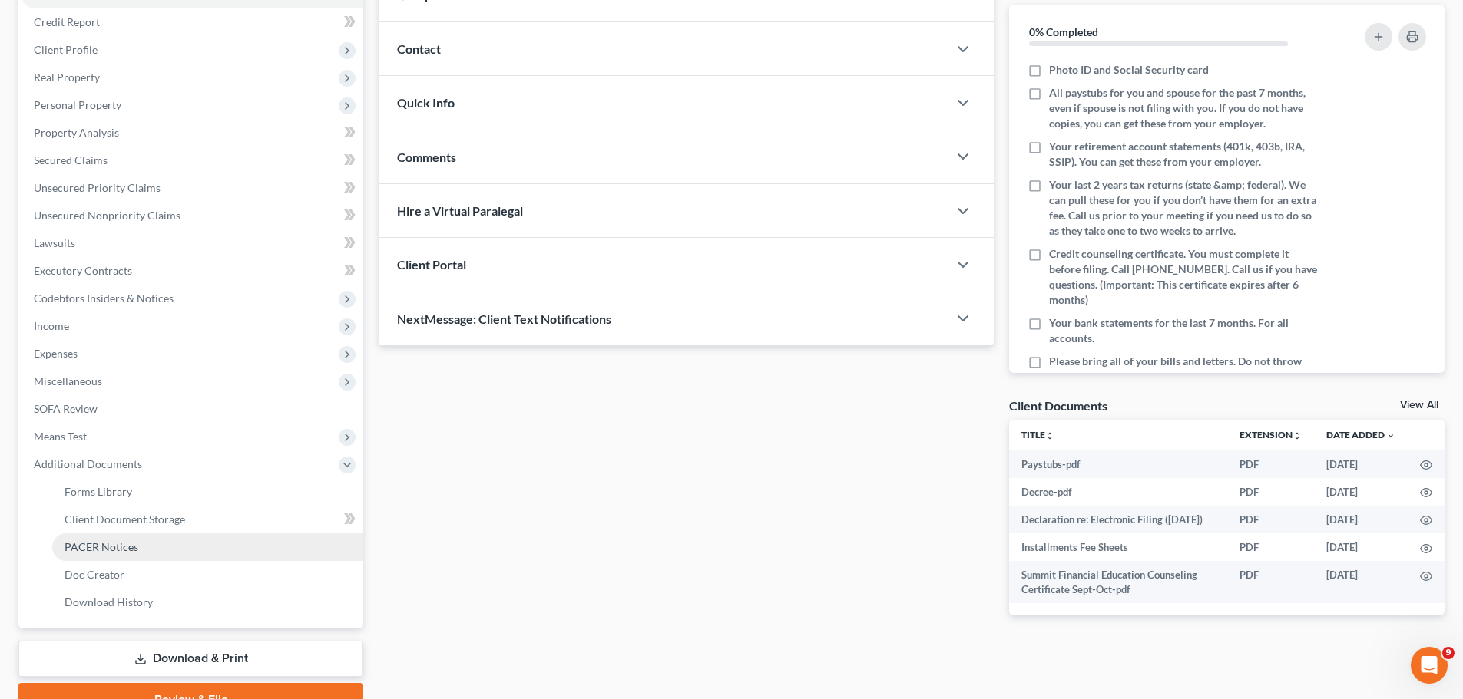
click at [164, 547] on link "PACER Notices" at bounding box center [207, 548] width 311 height 28
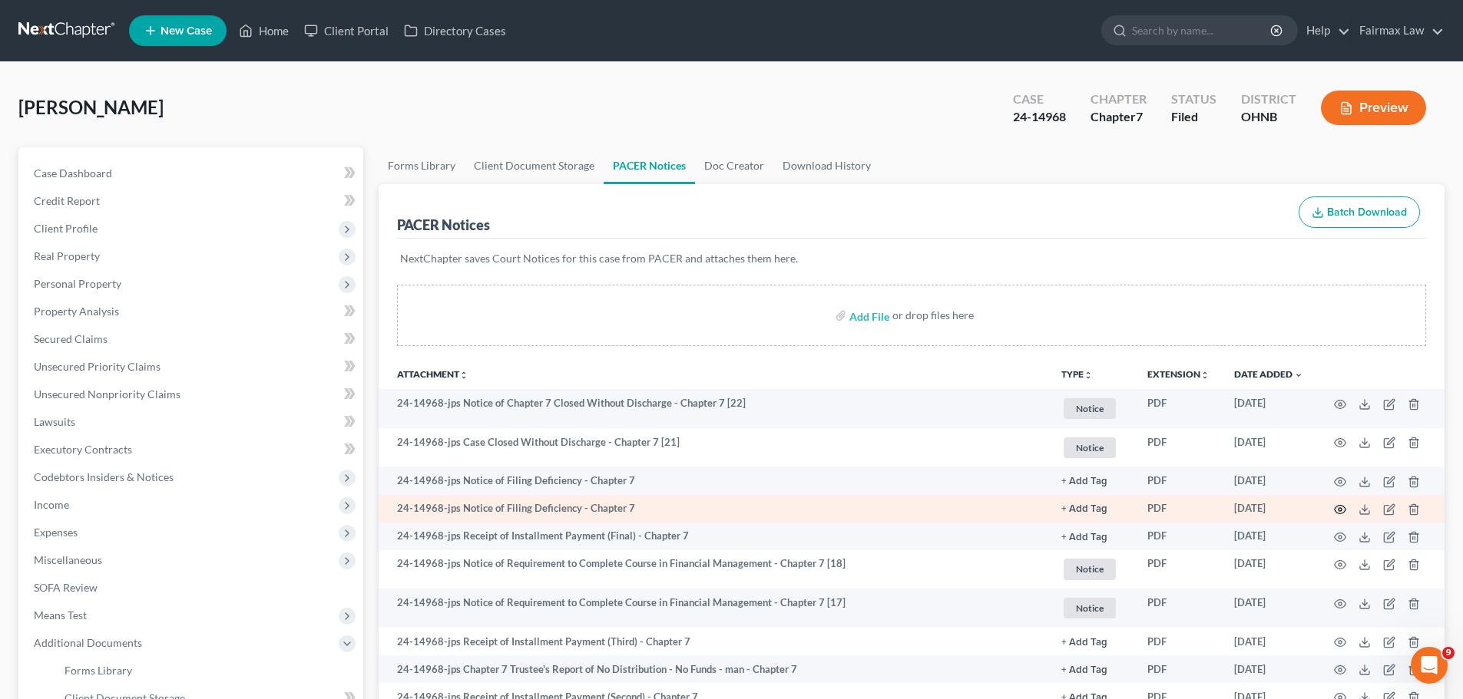
click at [1341, 514] on icon "button" at bounding box center [1340, 510] width 12 height 8
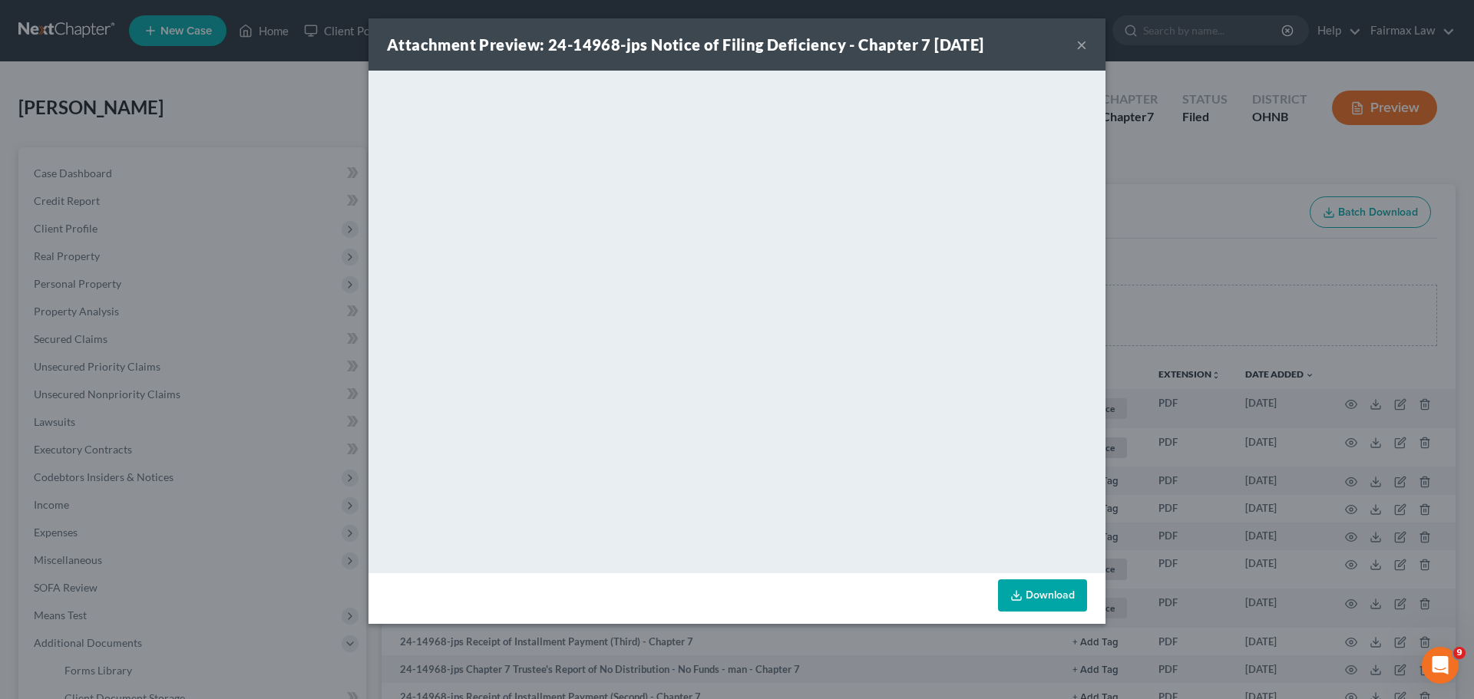
click at [1154, 503] on div "Attachment Preview: 24-14968-jps Notice of Filing Deficiency - Chapter 7 [DATE]…" at bounding box center [737, 349] width 1474 height 699
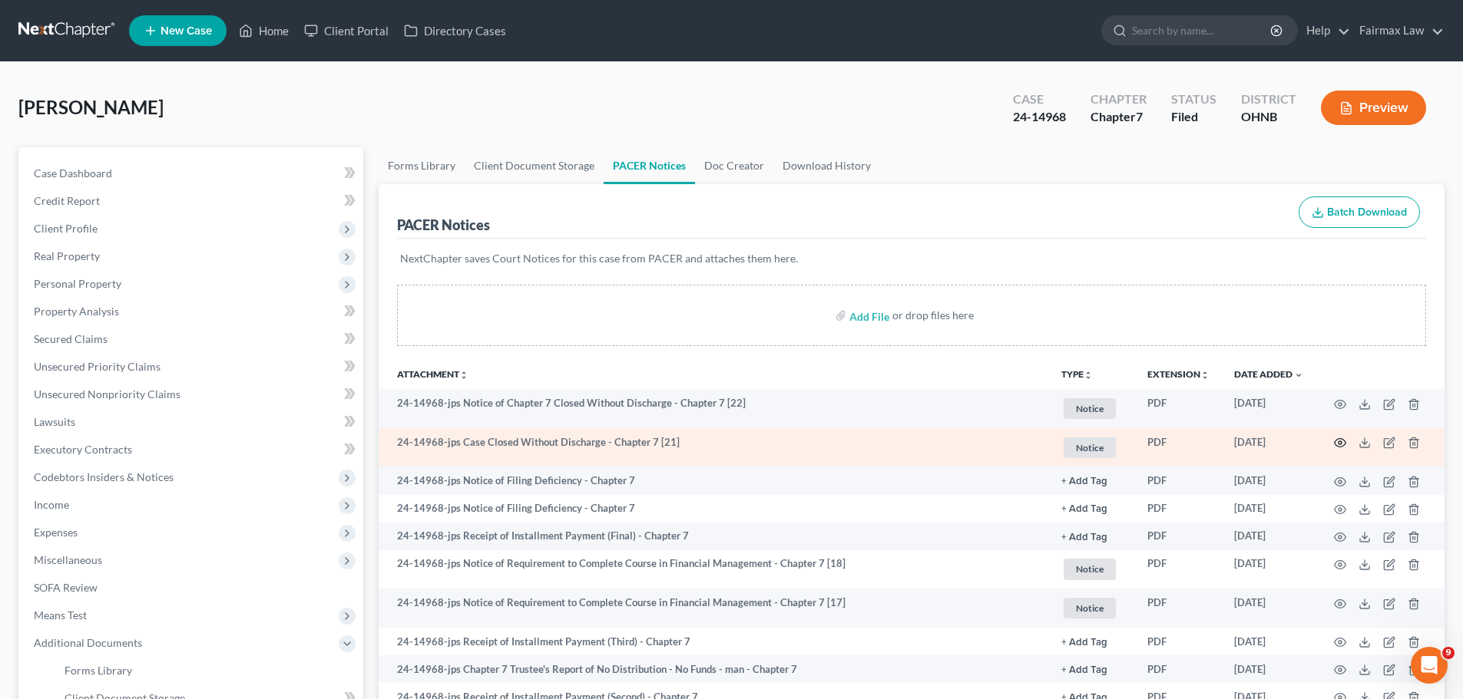
click at [1336, 446] on icon "button" at bounding box center [1340, 443] width 12 height 8
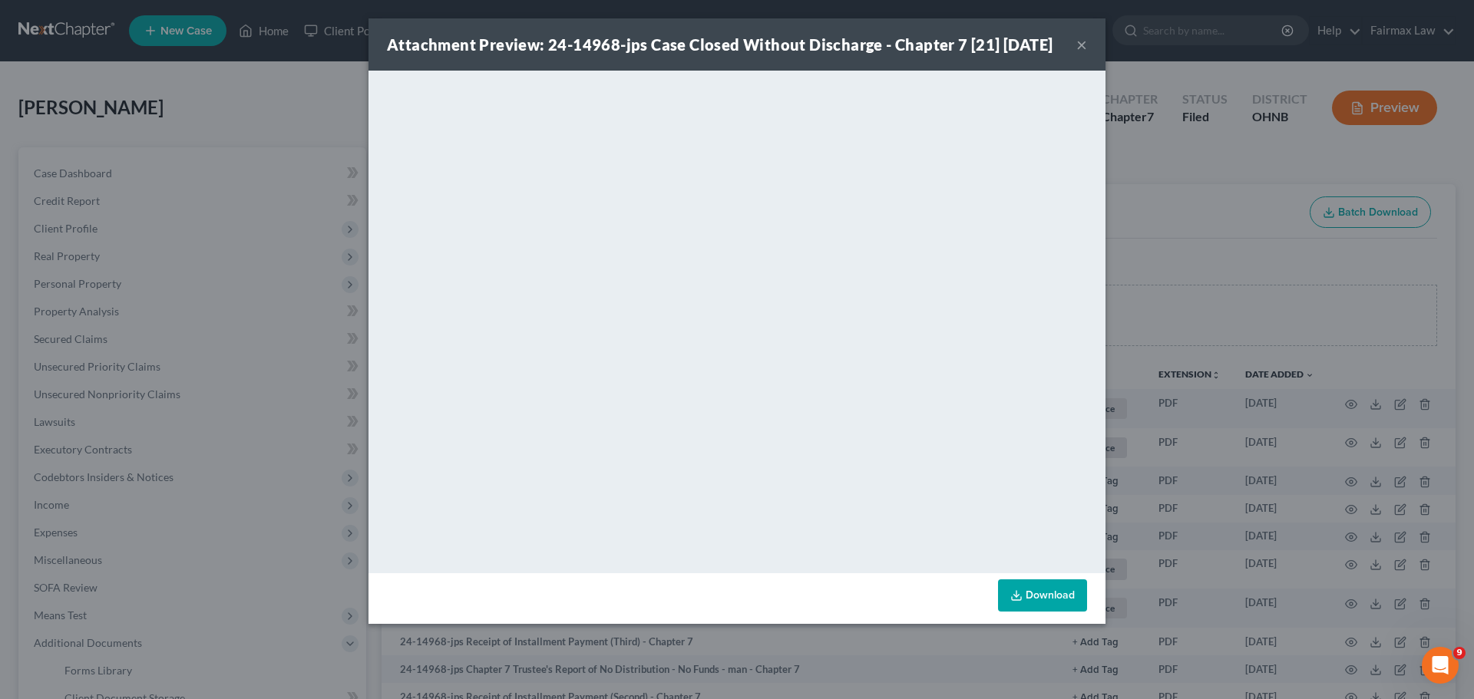
click at [1256, 418] on div "Attachment Preview: 24-14968-jps Case Closed Without Discharge - Chapter 7 [21]…" at bounding box center [737, 349] width 1474 height 699
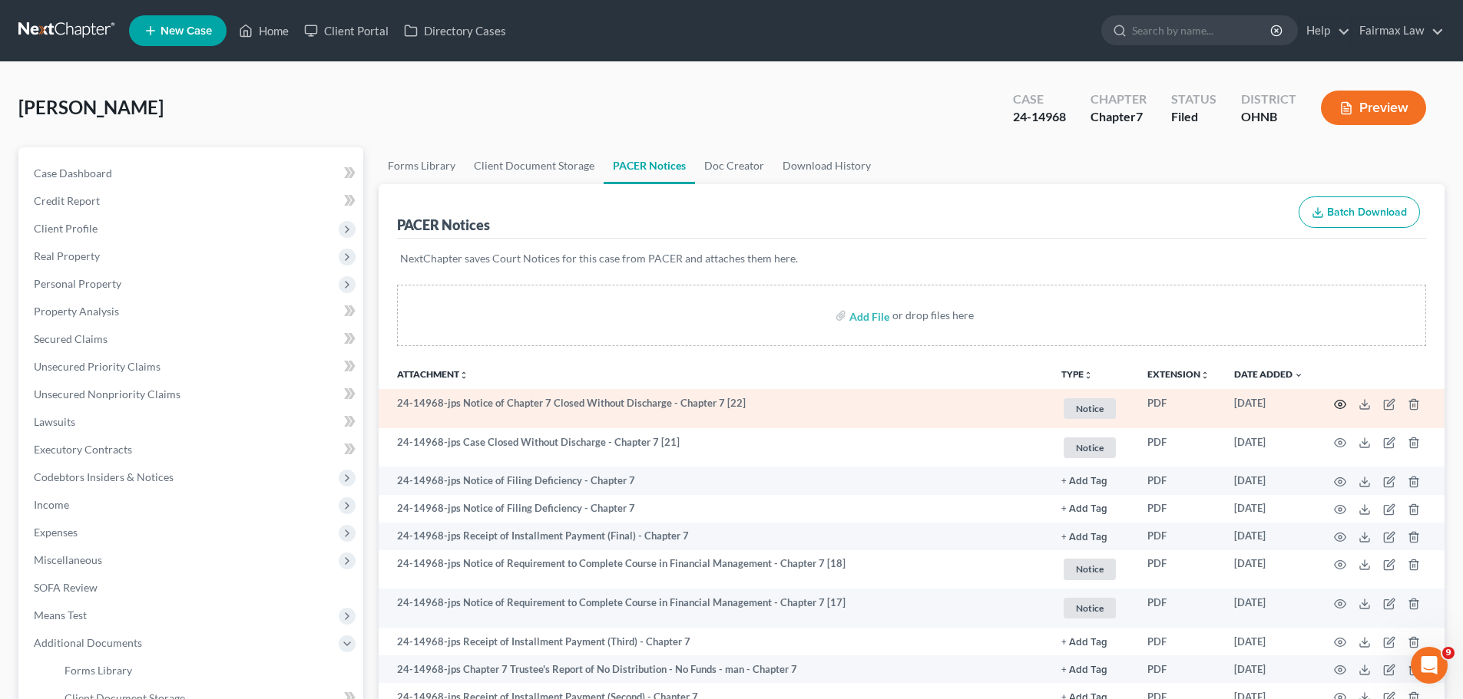
click at [1340, 402] on icon "button" at bounding box center [1340, 404] width 12 height 12
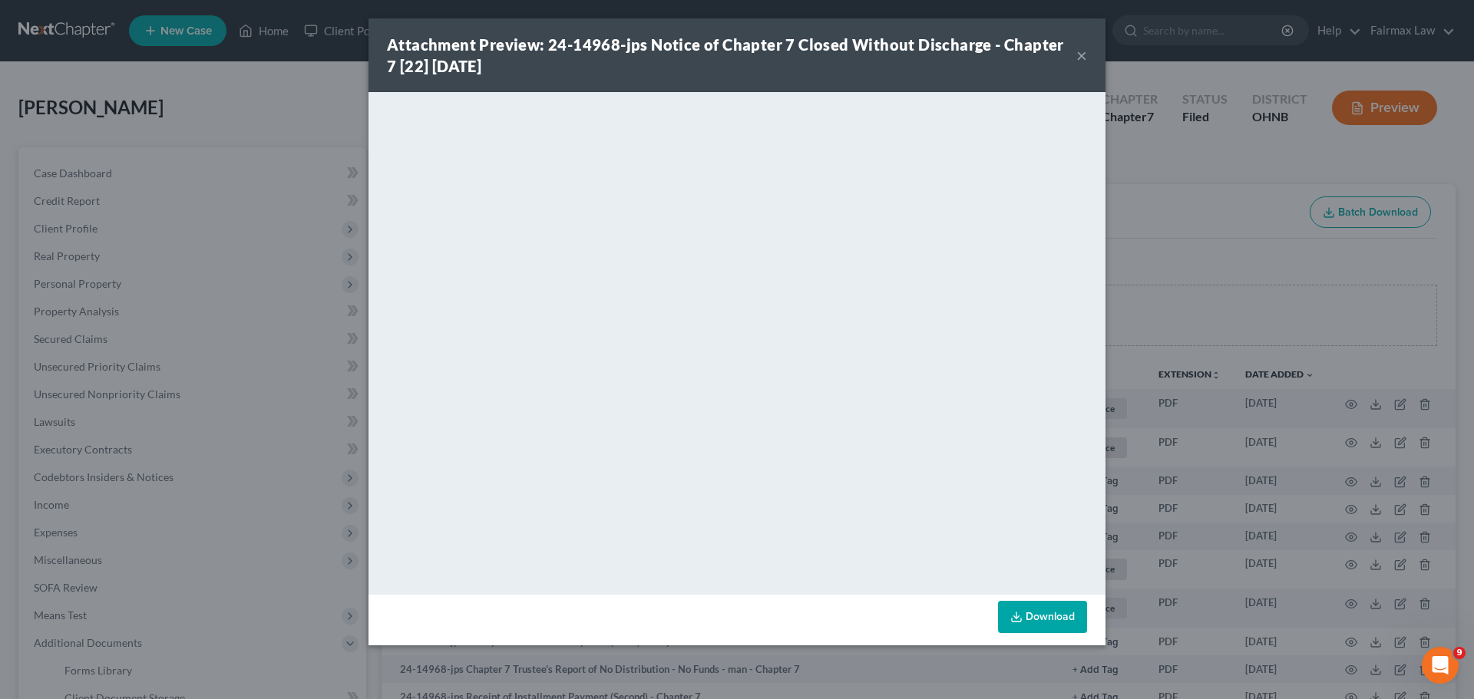
click at [1165, 431] on div "Attachment Preview: 24-14968-jps Notice of Chapter 7 Closed Without Discharge -…" at bounding box center [737, 349] width 1474 height 699
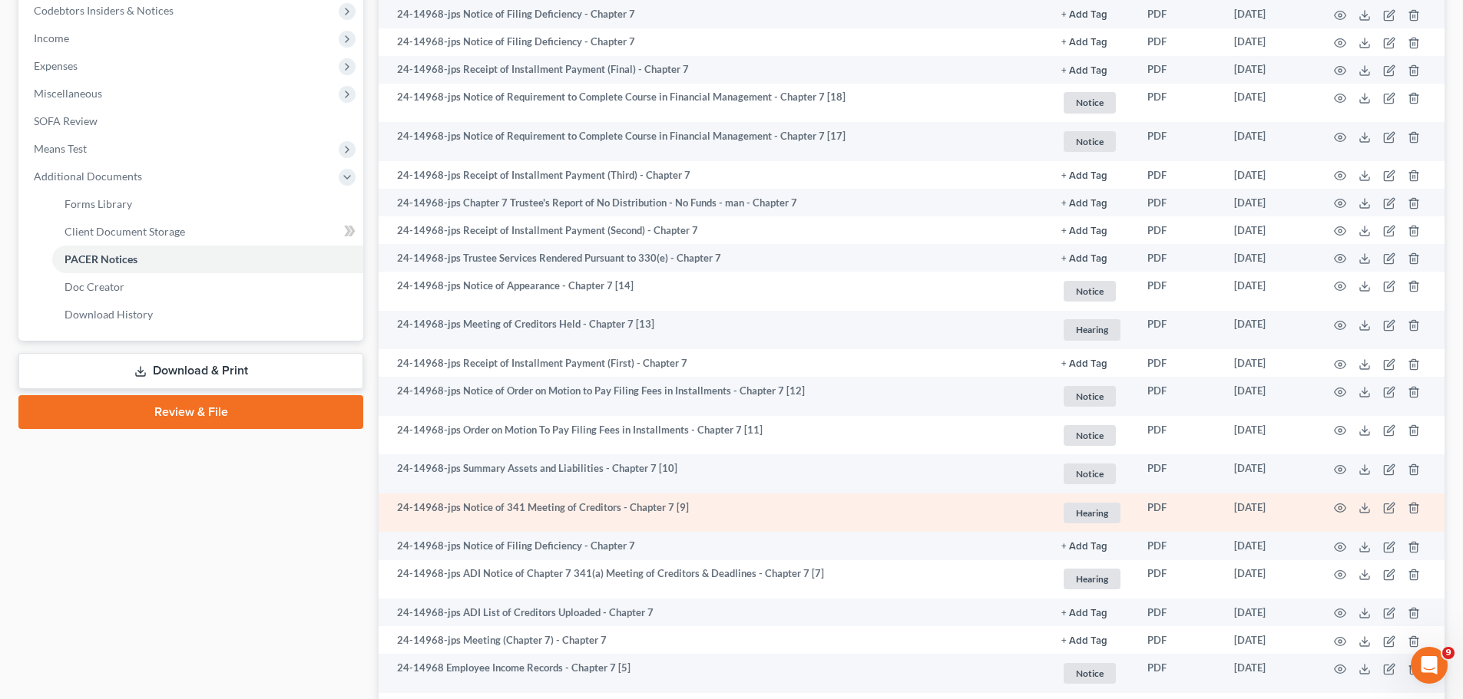
scroll to position [537, 0]
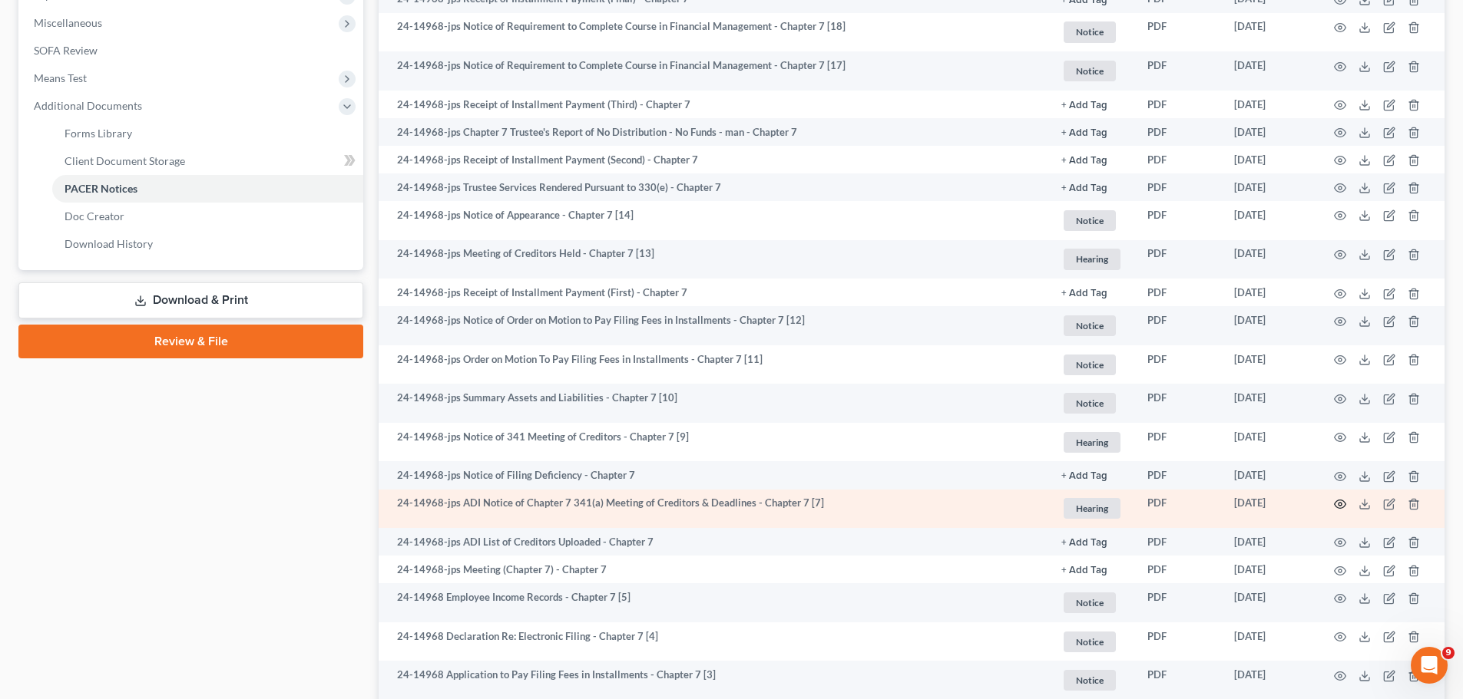
click at [1337, 505] on icon "button" at bounding box center [1340, 504] width 12 height 12
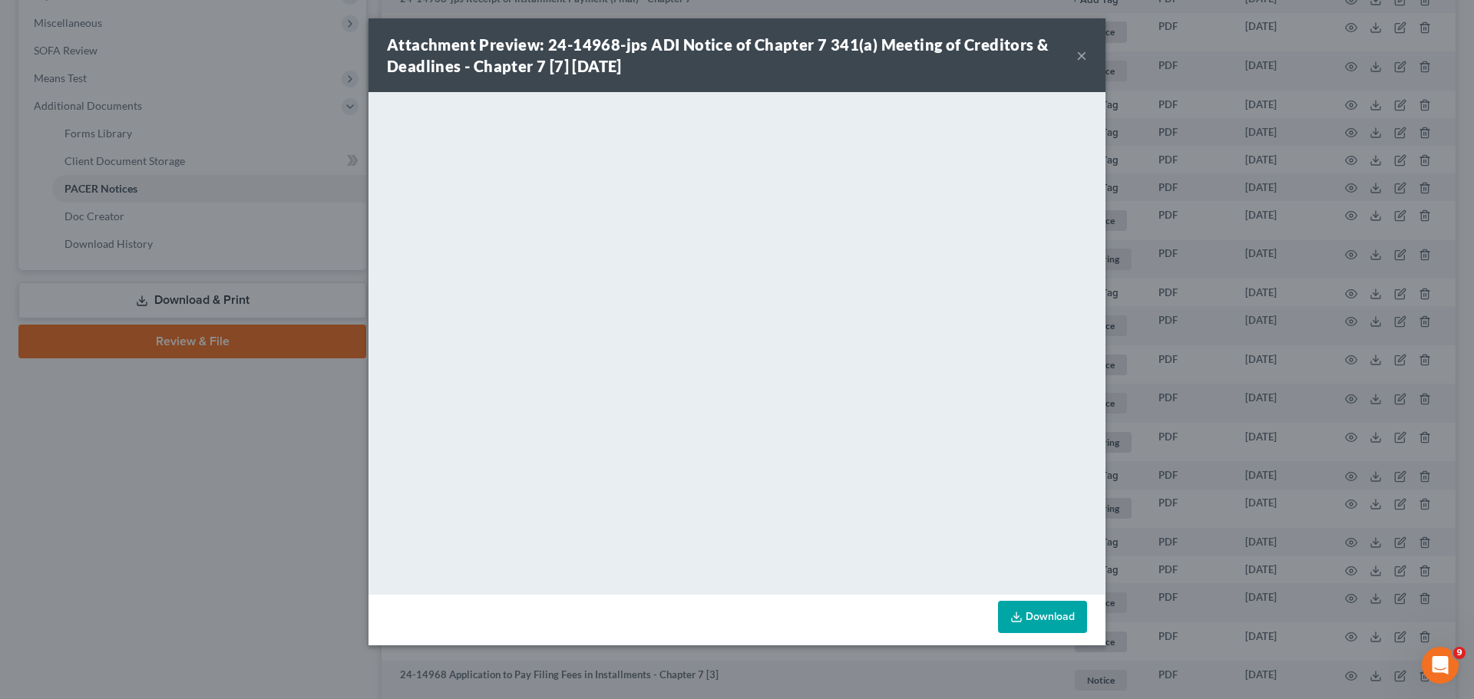
click at [1244, 404] on div "Attachment Preview: 24-14968-jps ADI Notice of Chapter 7 341(a) Meeting of Cred…" at bounding box center [737, 349] width 1474 height 699
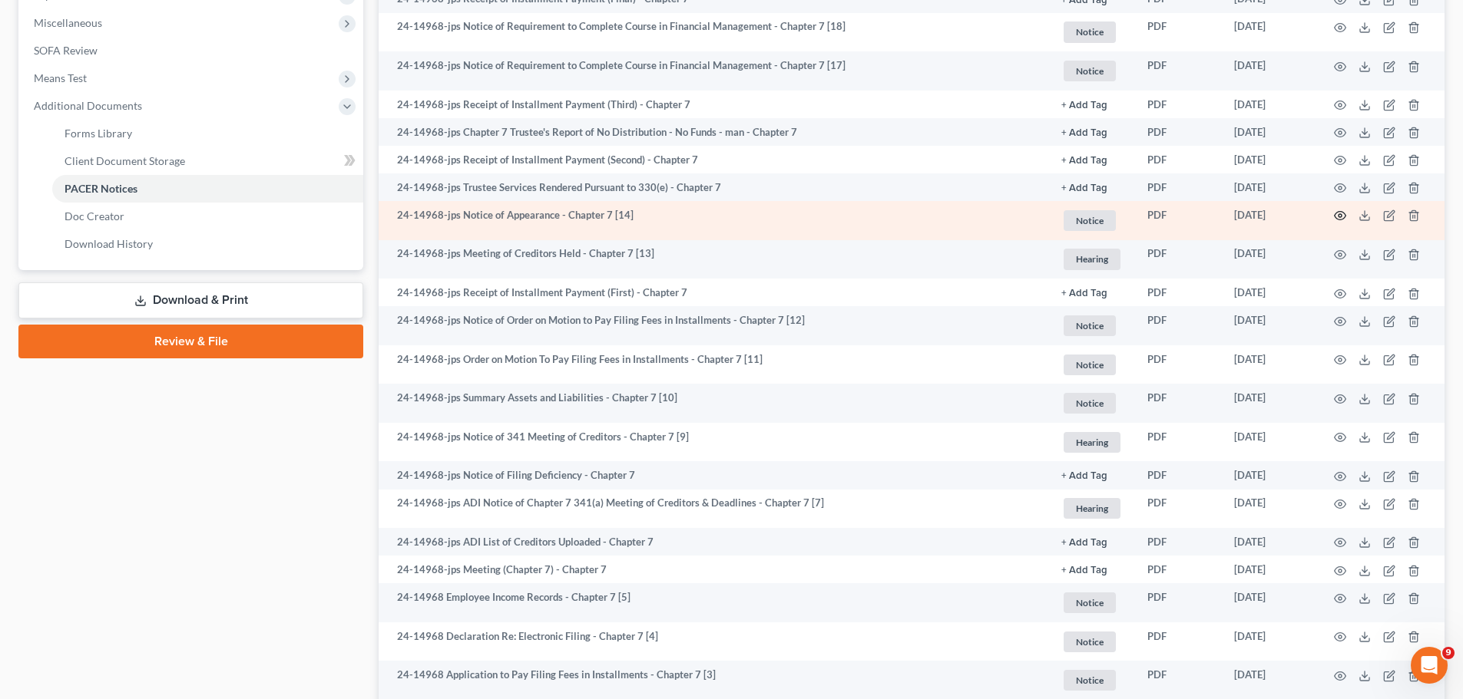
click at [1342, 215] on icon "button" at bounding box center [1340, 216] width 12 height 12
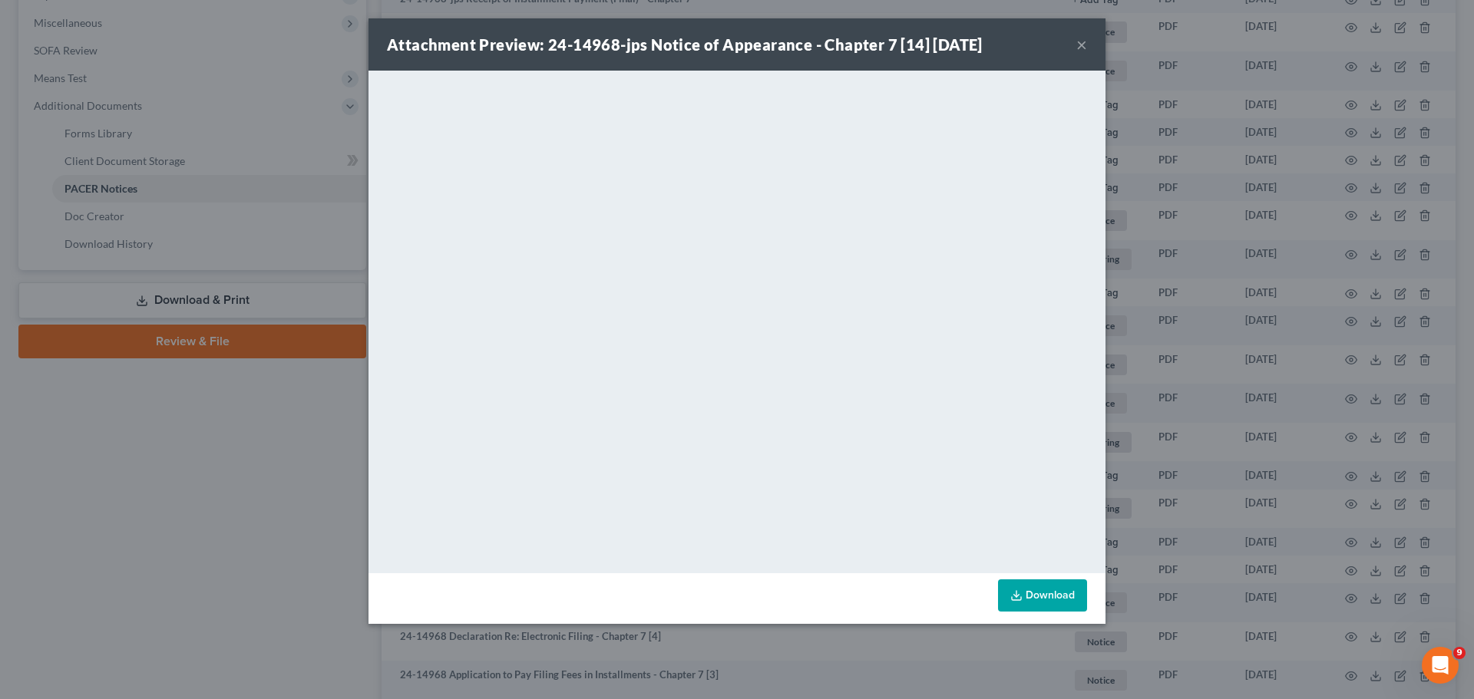
click at [1169, 472] on div "Attachment Preview: 24-14968-jps Notice of Appearance - Chapter 7 [14] [DATE] ×…" at bounding box center [737, 349] width 1474 height 699
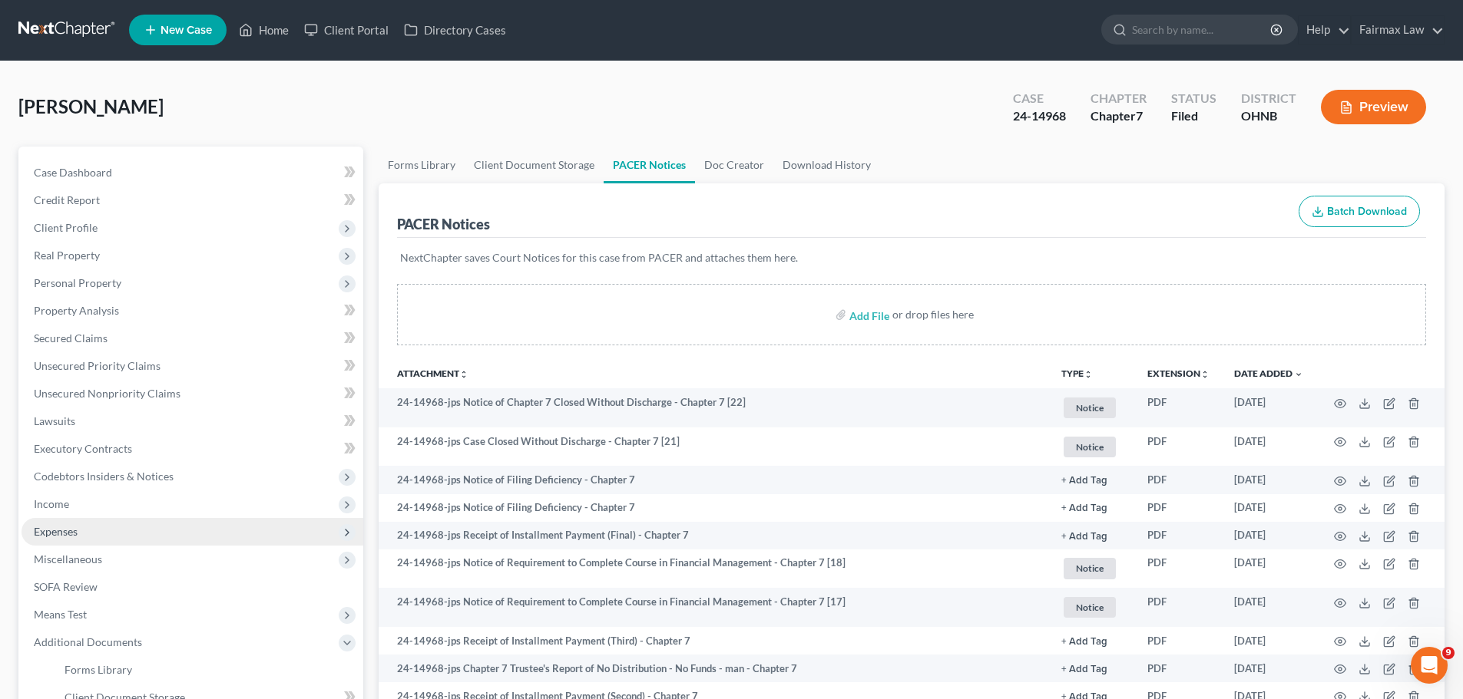
scroll to position [0, 0]
click at [273, 21] on link "Home" at bounding box center [263, 31] width 65 height 28
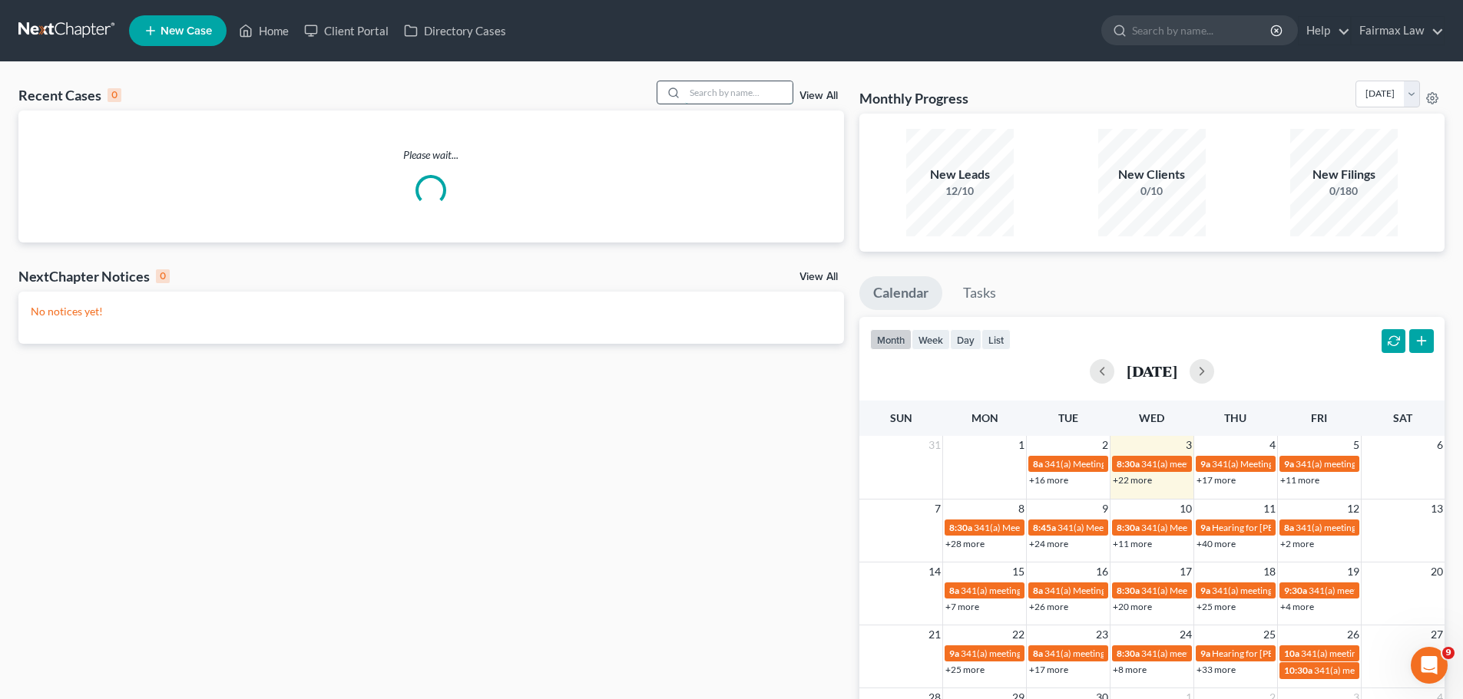
click at [740, 83] on input "search" at bounding box center [738, 92] width 107 height 22
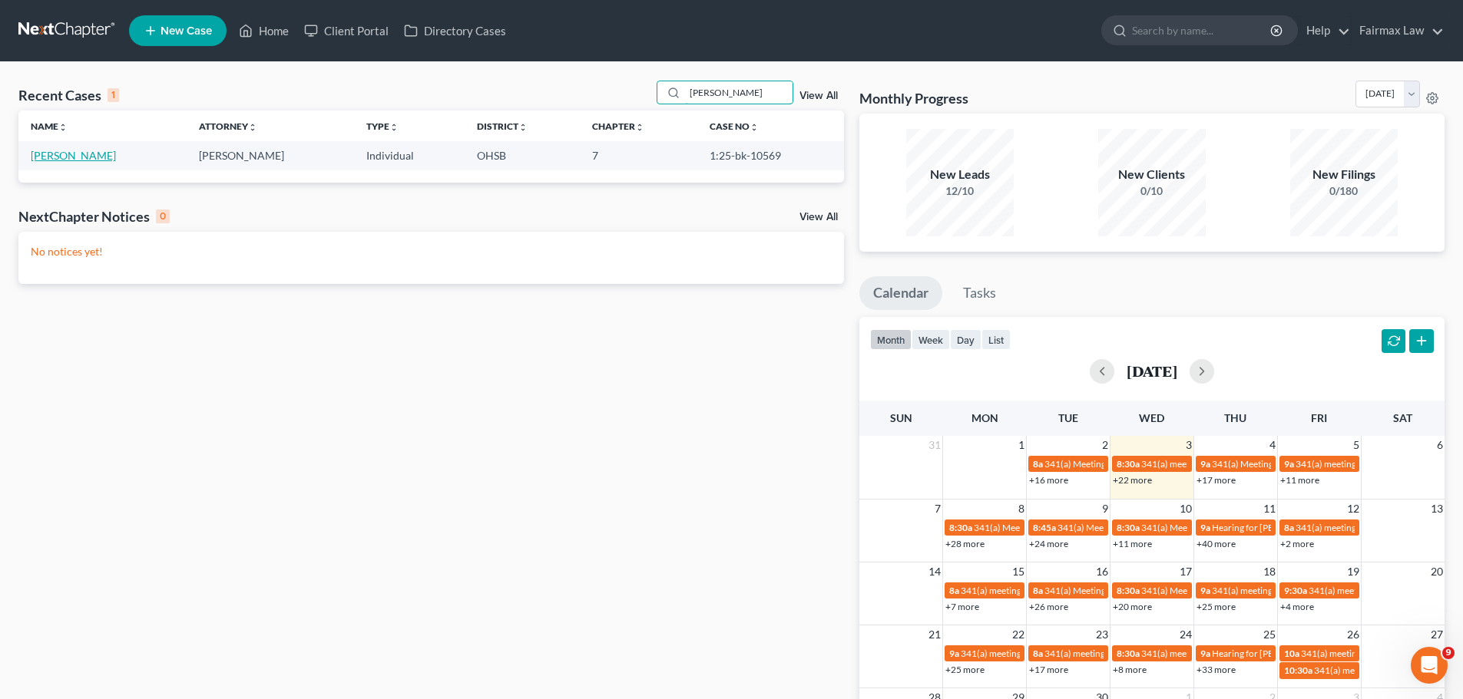
type input "[PERSON_NAME]"
click at [54, 159] on link "[PERSON_NAME]" at bounding box center [73, 155] width 85 height 13
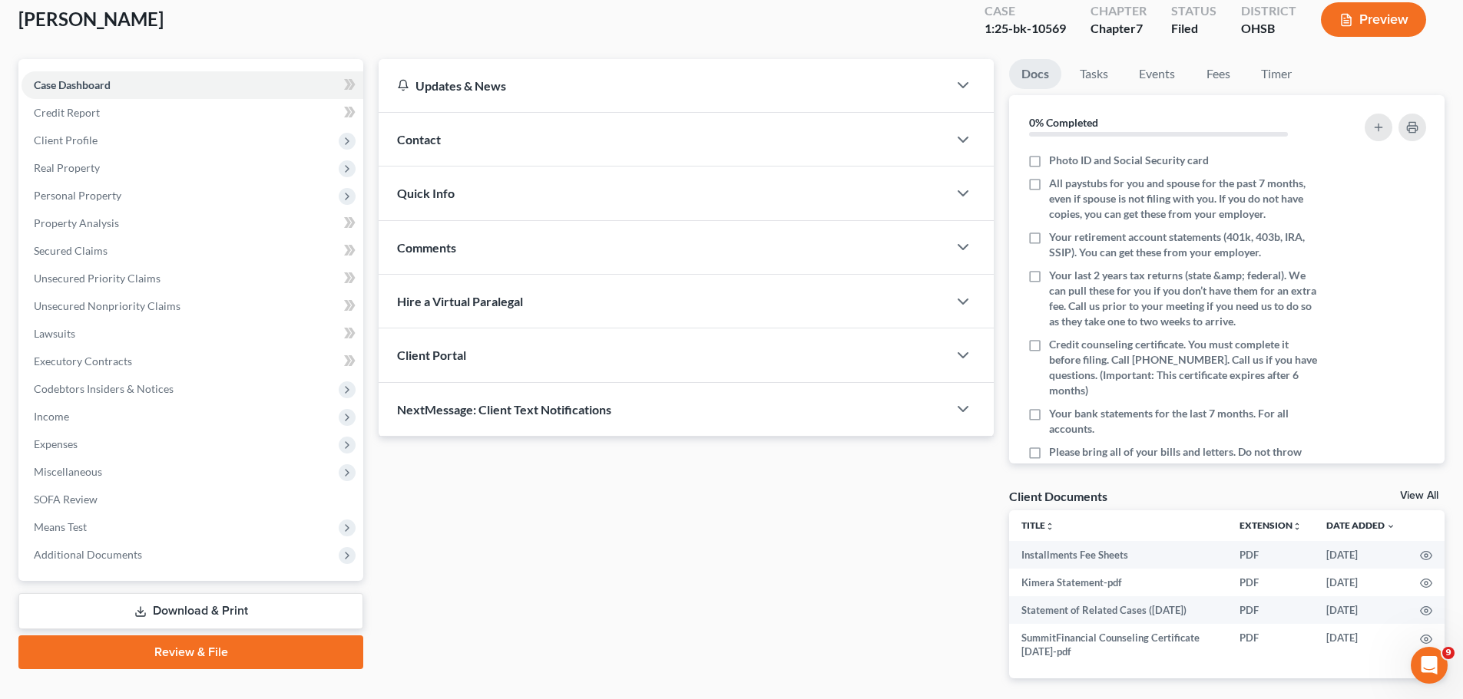
scroll to position [150, 0]
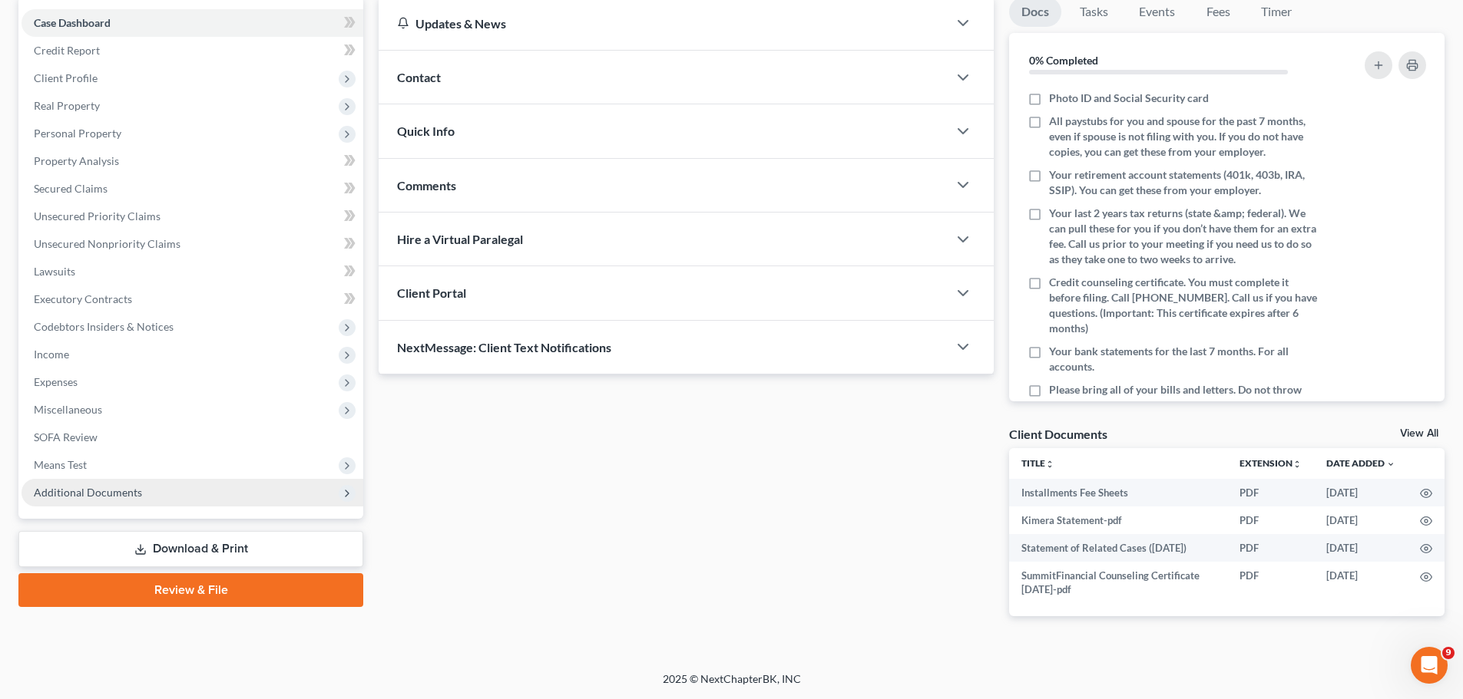
click at [167, 498] on span "Additional Documents" at bounding box center [192, 493] width 342 height 28
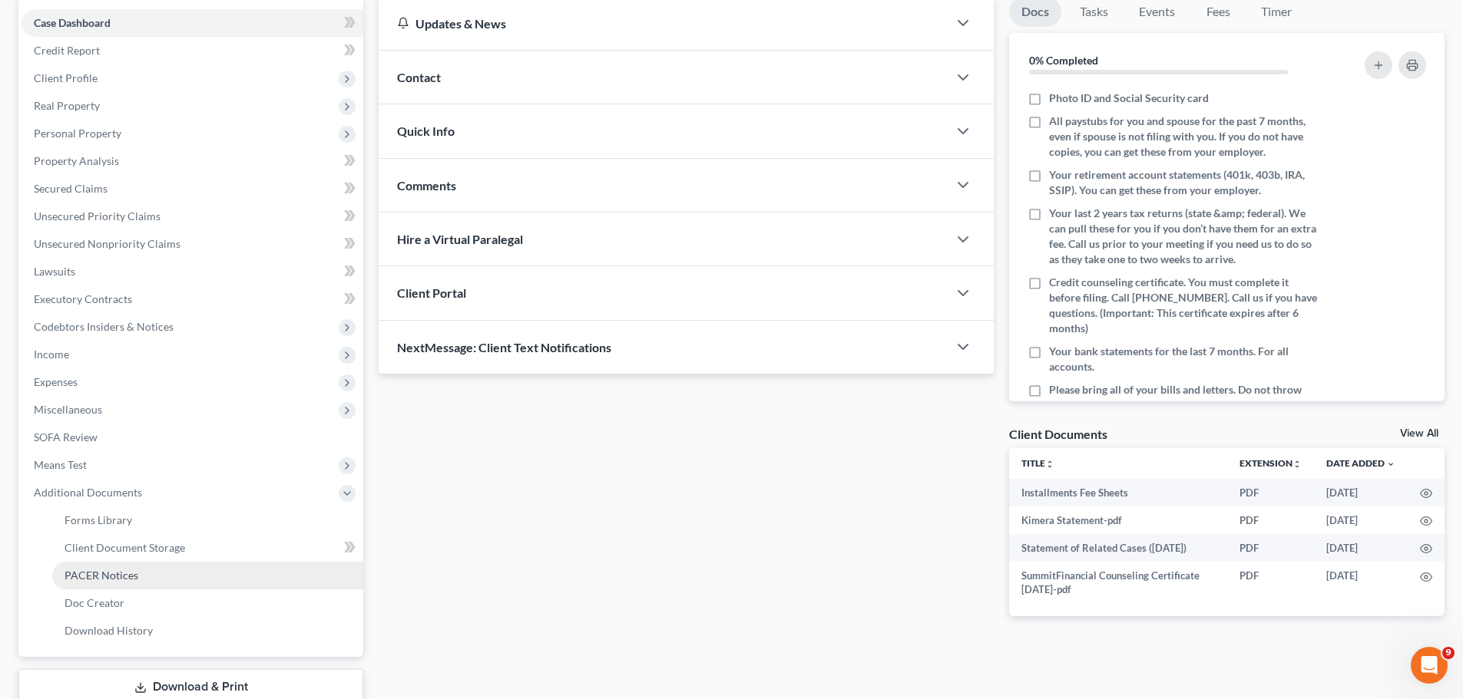
click at [148, 562] on link "PACER Notices" at bounding box center [207, 576] width 311 height 28
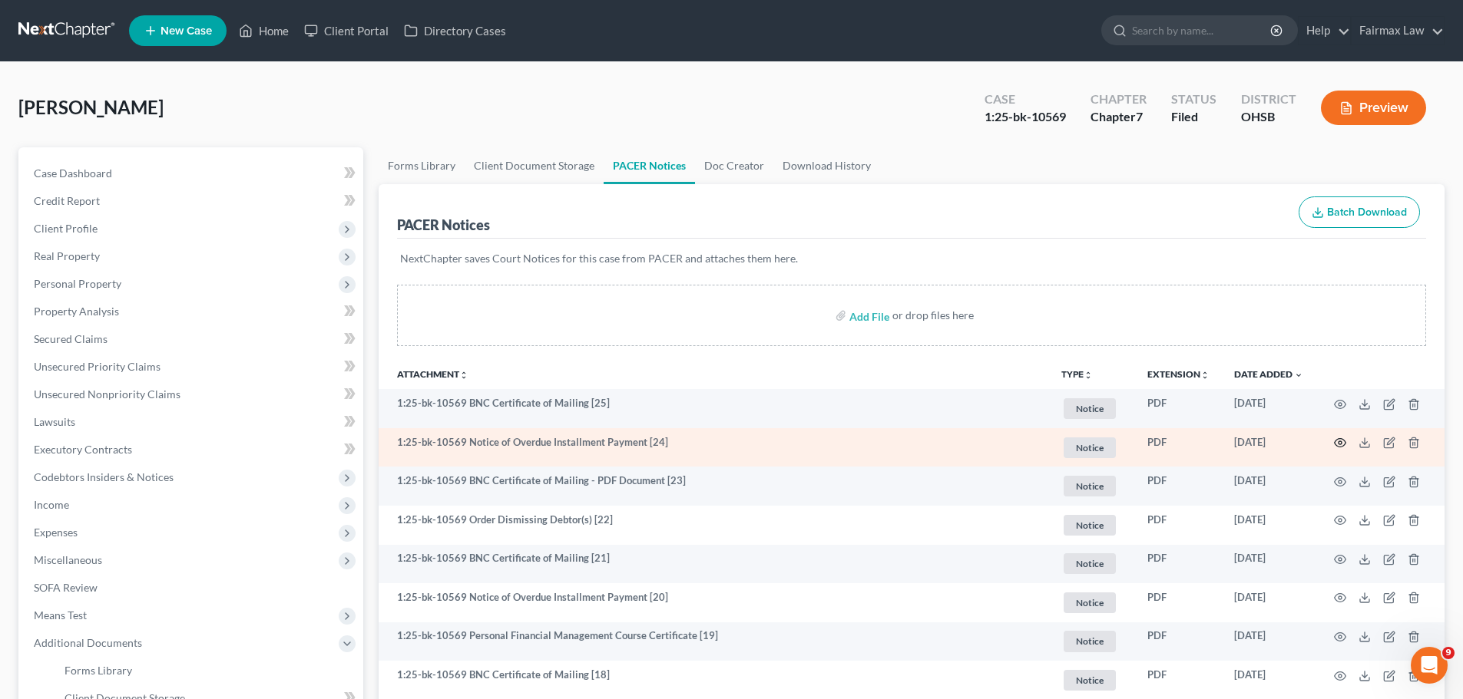
click at [1340, 441] on circle "button" at bounding box center [1339, 442] width 3 height 3
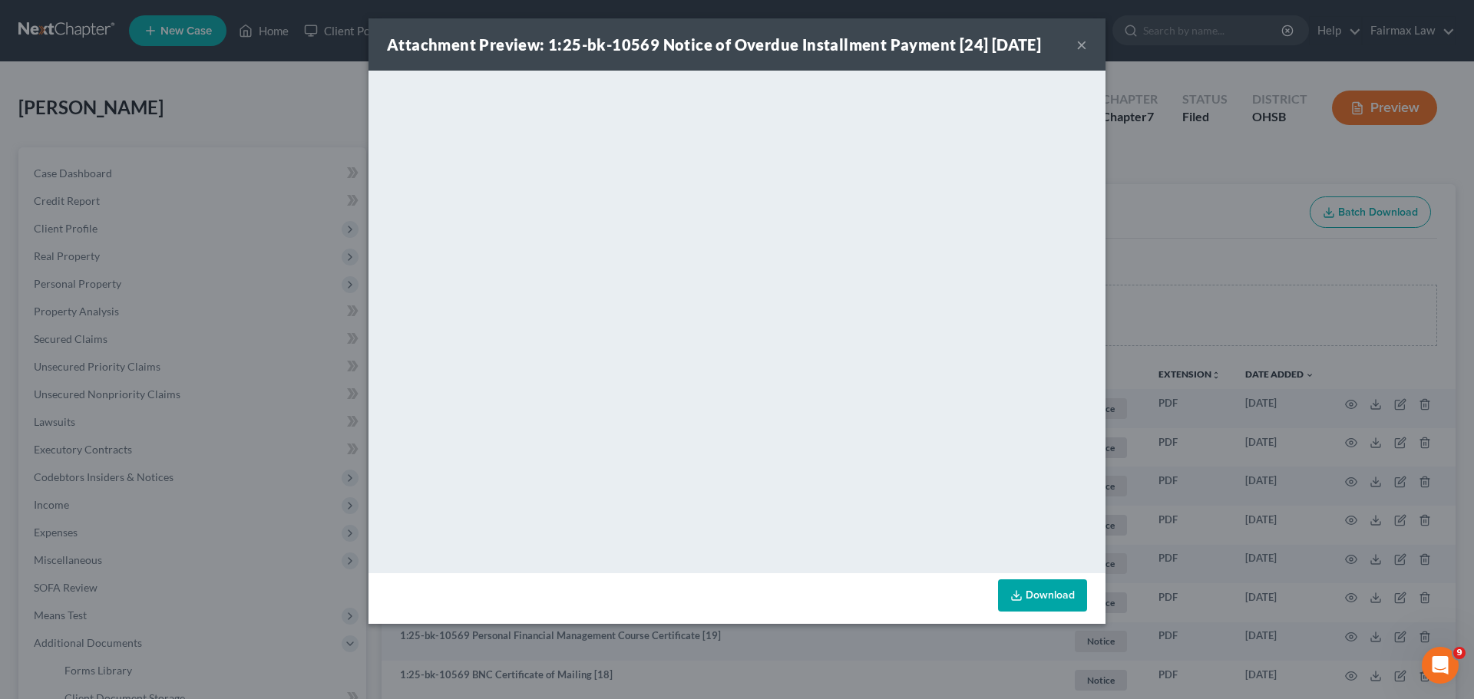
click at [1225, 398] on div "Attachment Preview: 1:25-bk-10569 Notice of Overdue Installment Payment [24] [D…" at bounding box center [737, 349] width 1474 height 699
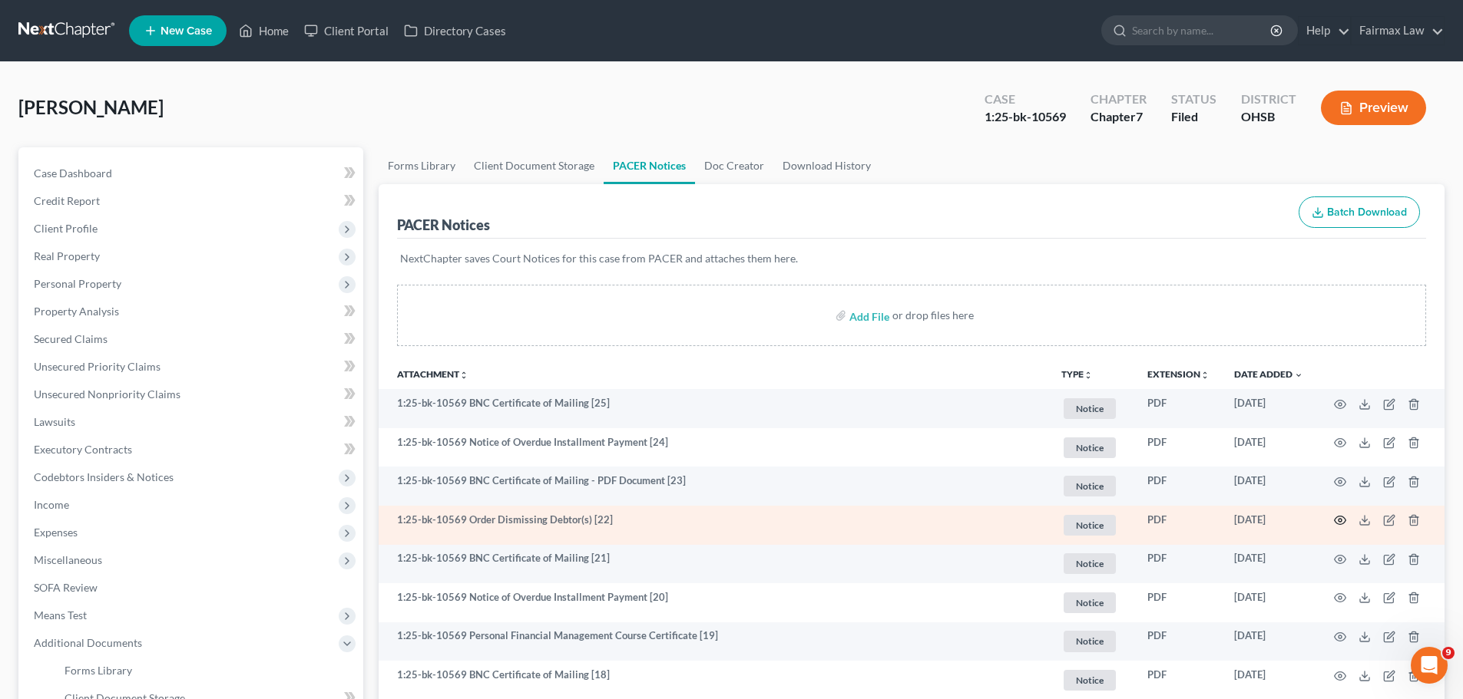
click at [1334, 524] on icon "button" at bounding box center [1340, 520] width 12 height 12
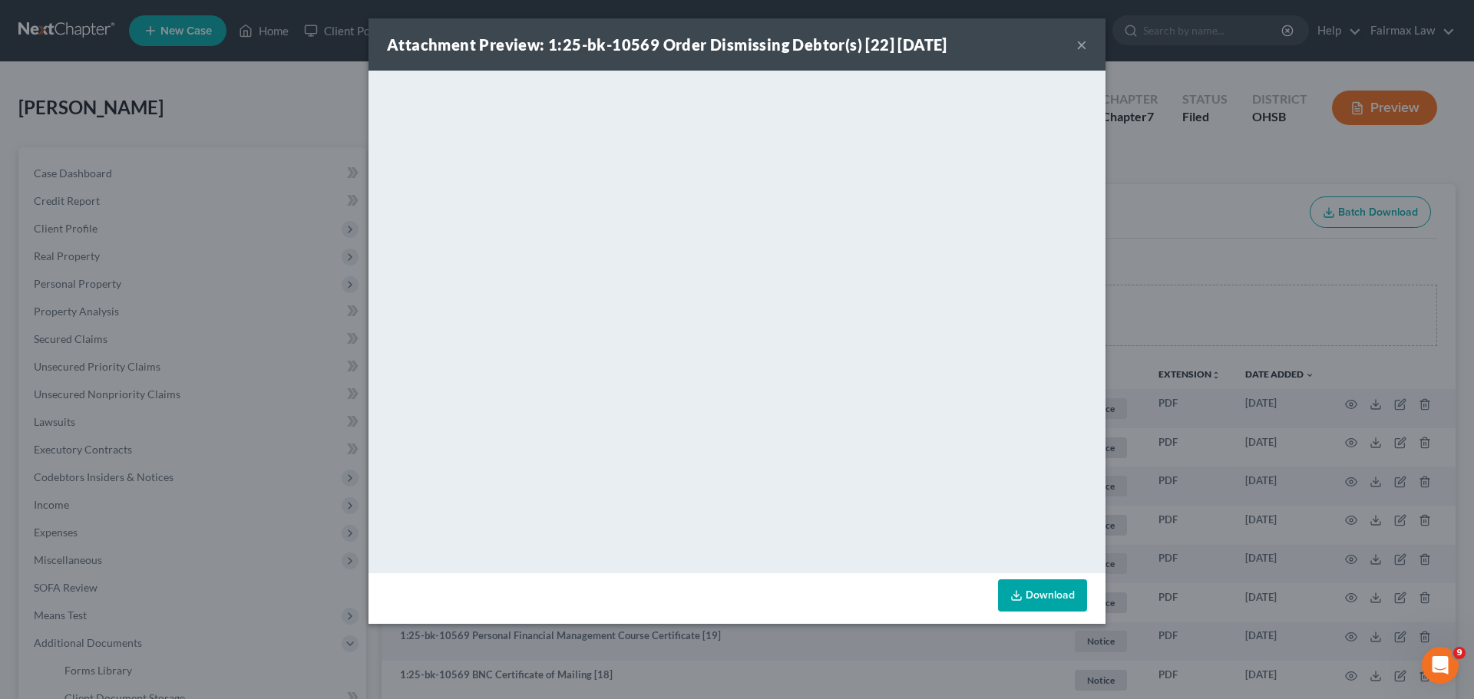
click at [1266, 293] on div "Attachment Preview: 1:25-bk-10569 Order Dismissing Debtor(s) [22] [DATE] × <obj…" at bounding box center [737, 349] width 1474 height 699
